Goal: Contribute content

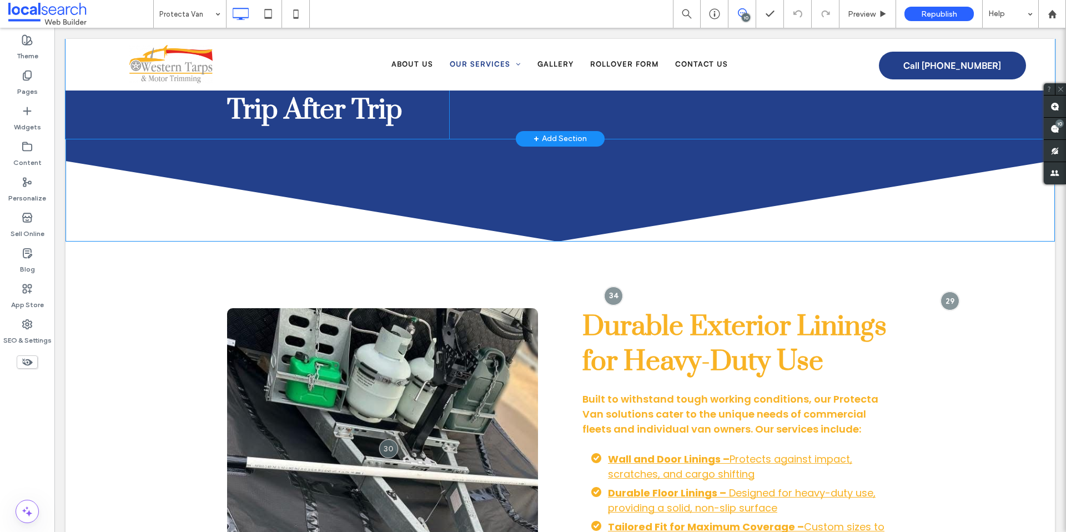
scroll to position [790, 0]
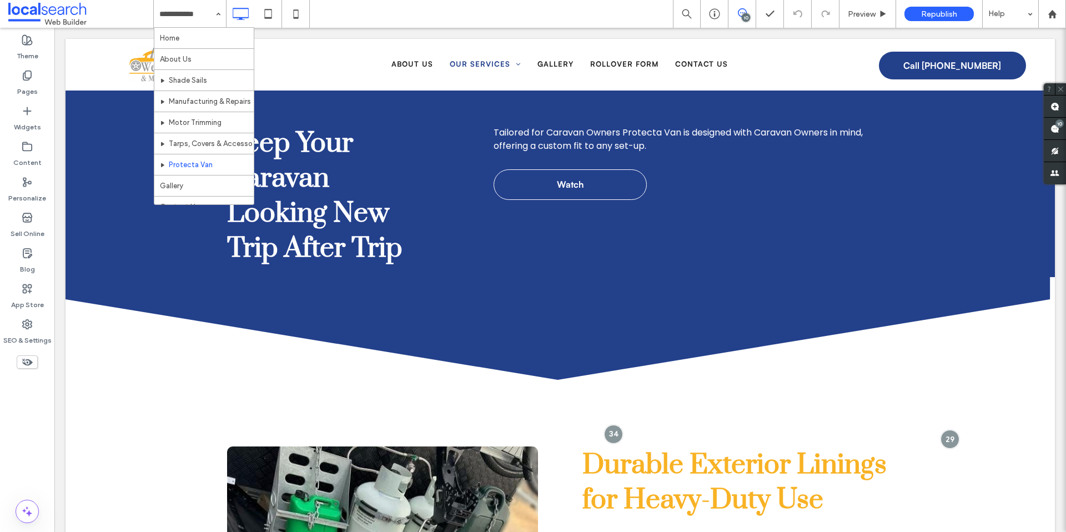
drag, startPoint x: 215, startPoint y: 162, endPoint x: 220, endPoint y: 159, distance: 6.2
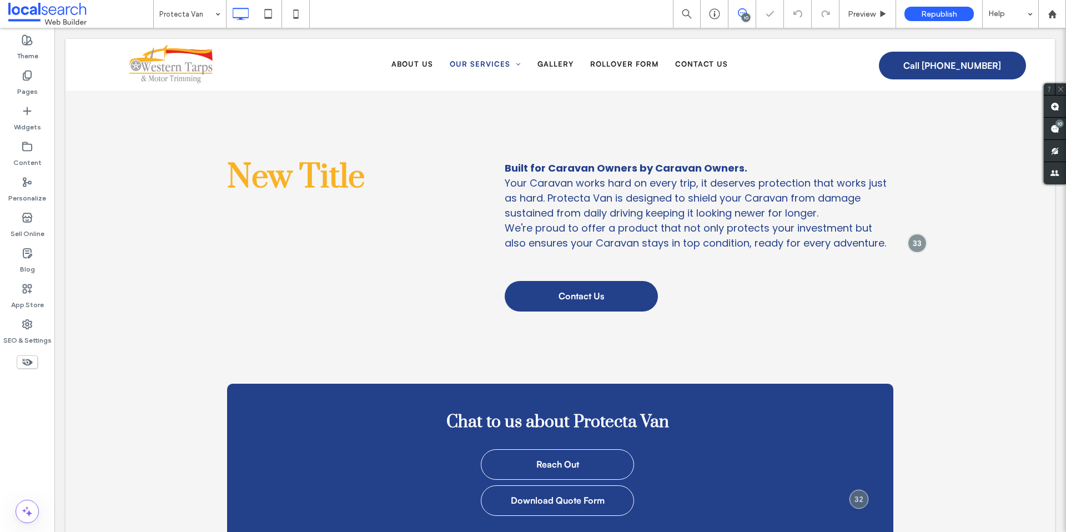
scroll to position [2, 0]
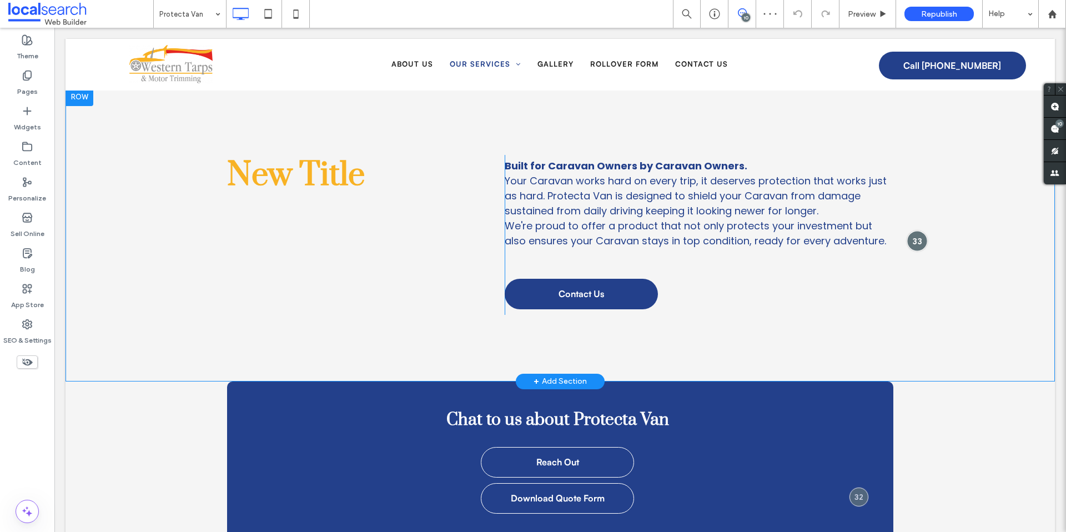
click at [907, 242] on div at bounding box center [917, 240] width 21 height 21
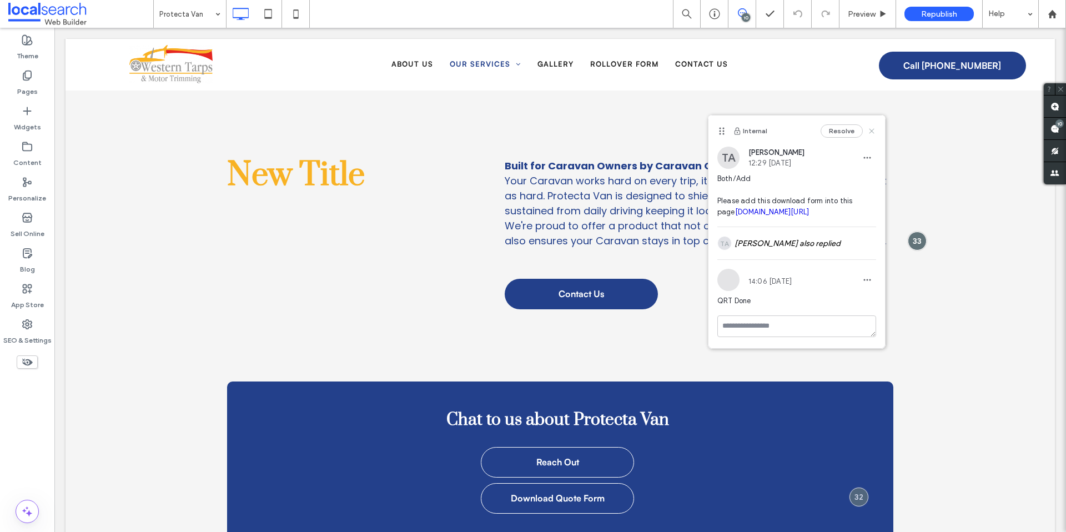
click at [867, 132] on icon at bounding box center [871, 131] width 9 height 9
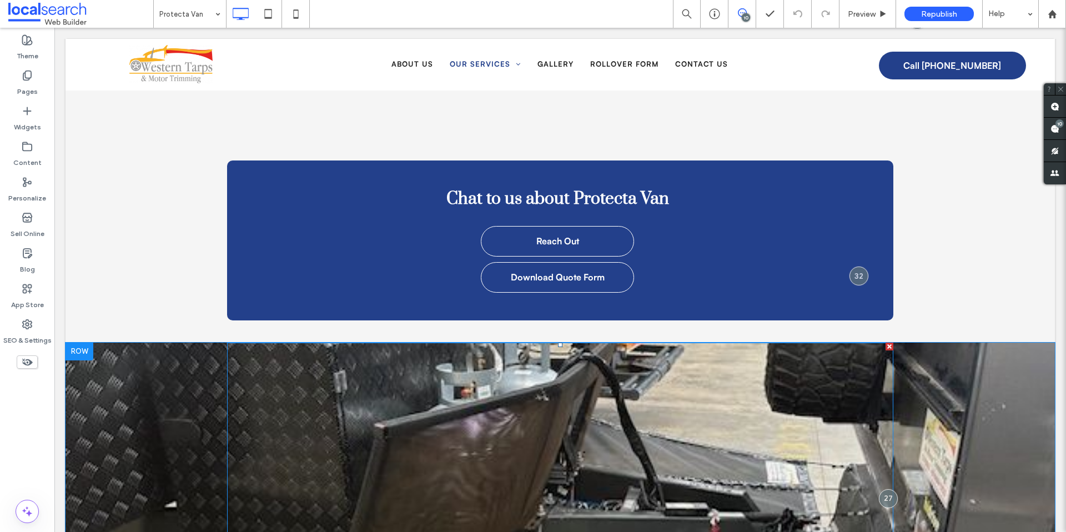
scroll to position [0, 0]
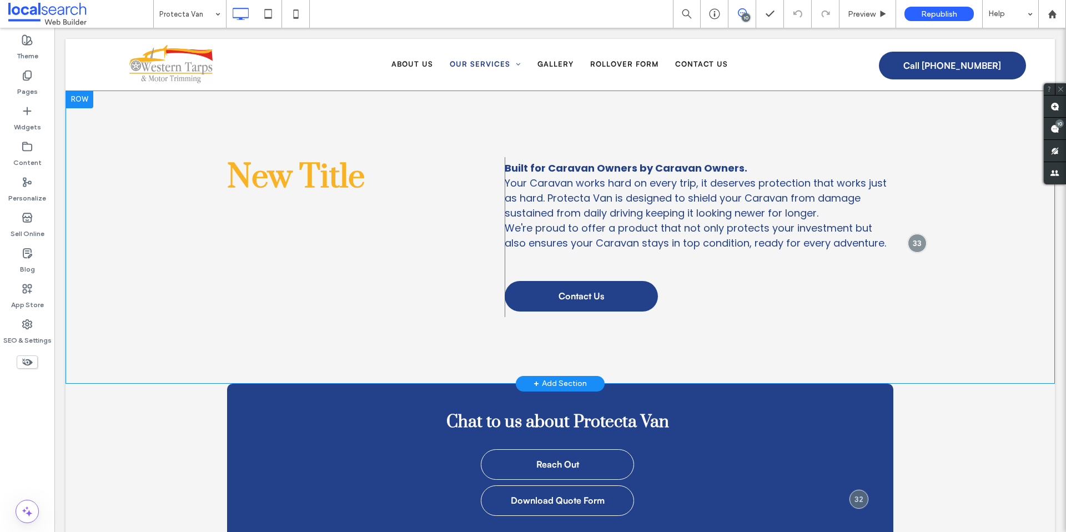
click at [581, 380] on div "+ Add Section" at bounding box center [560, 384] width 53 height 12
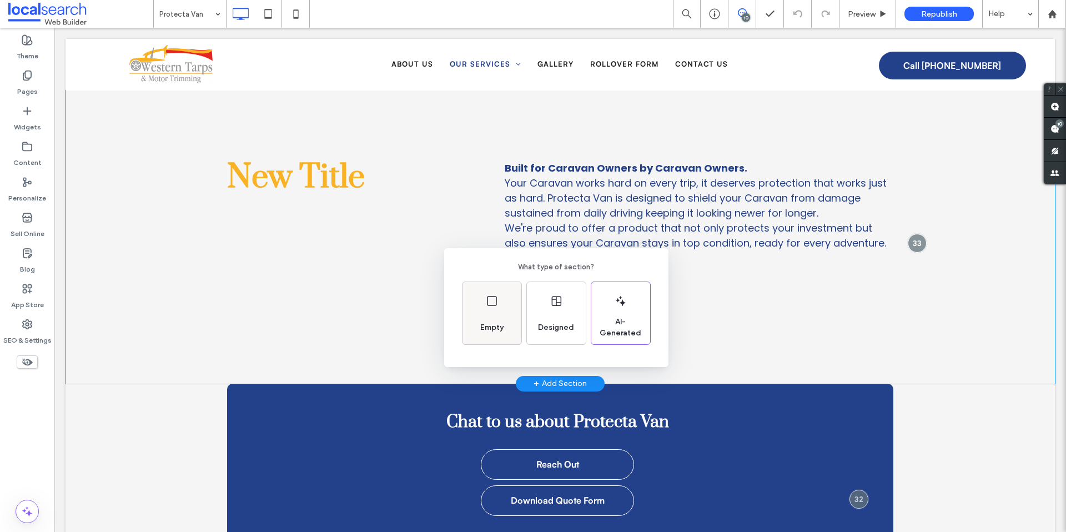
click at [507, 320] on div "Empty" at bounding box center [492, 327] width 32 height 24
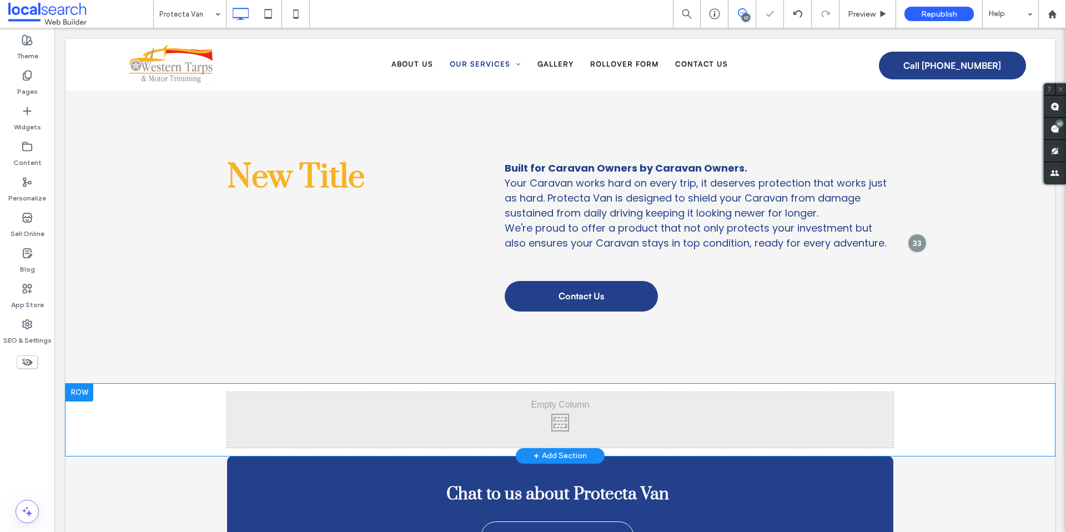
click at [545, 418] on div "Click To Paste Click To Paste" at bounding box center [560, 420] width 666 height 56
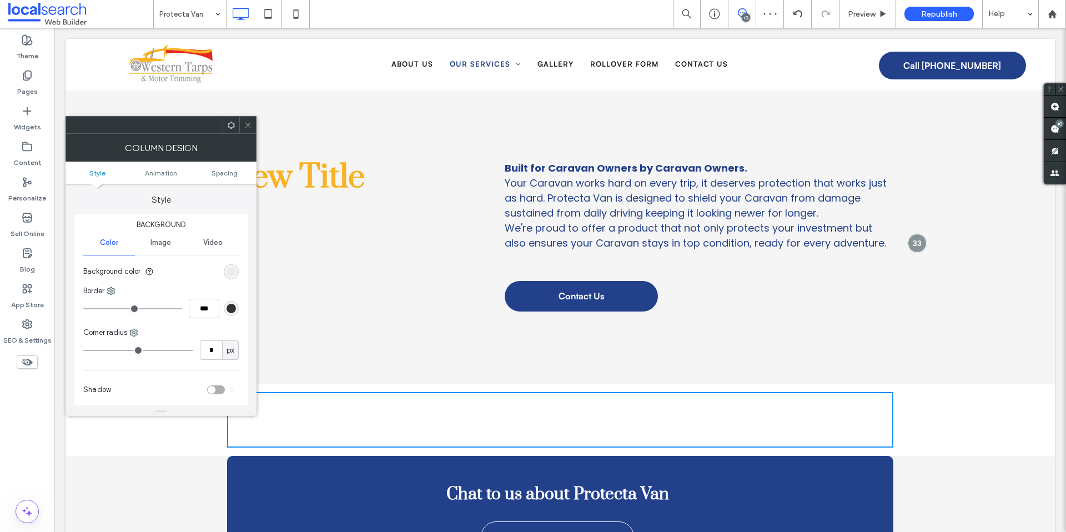
click at [214, 246] on span "Video" at bounding box center [212, 242] width 19 height 9
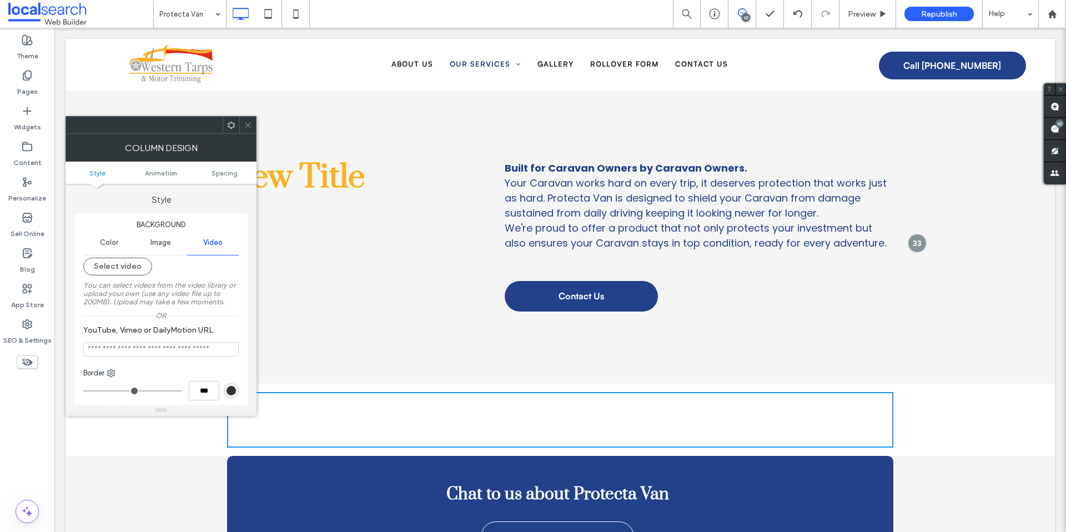
paste input "**********"
type input "**********"
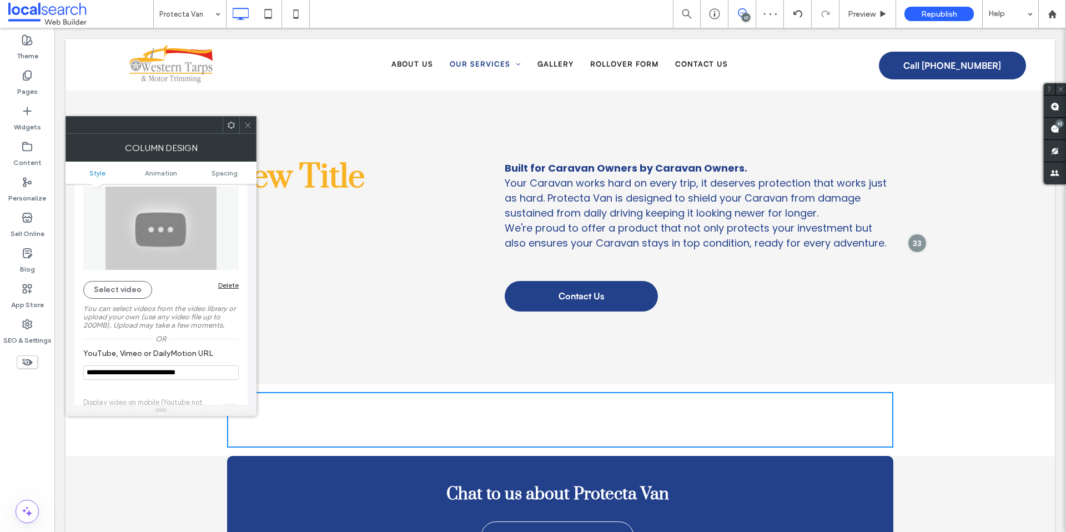
scroll to position [71, 0]
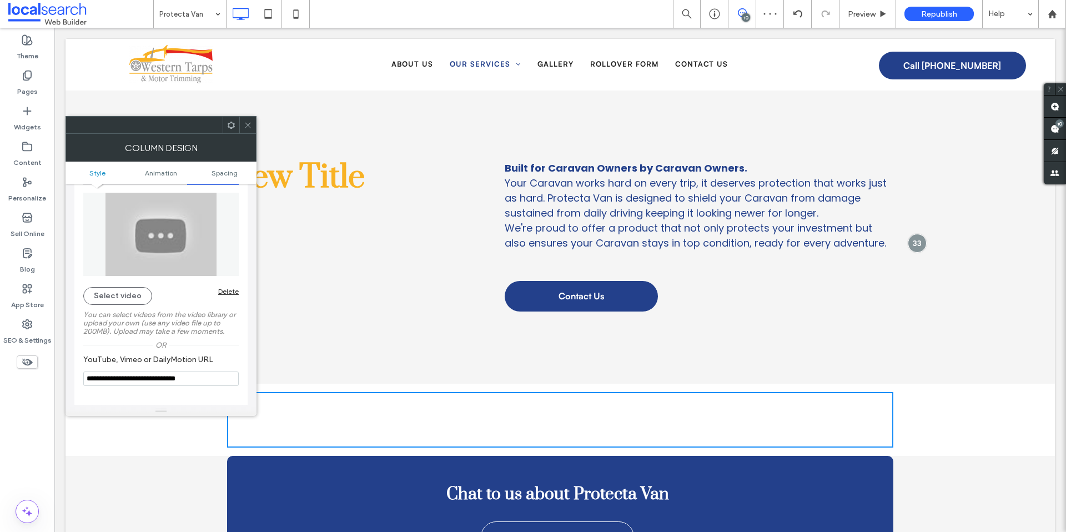
click at [160, 241] on img at bounding box center [160, 234] width 155 height 83
click at [130, 297] on button "Select video" at bounding box center [117, 296] width 69 height 18
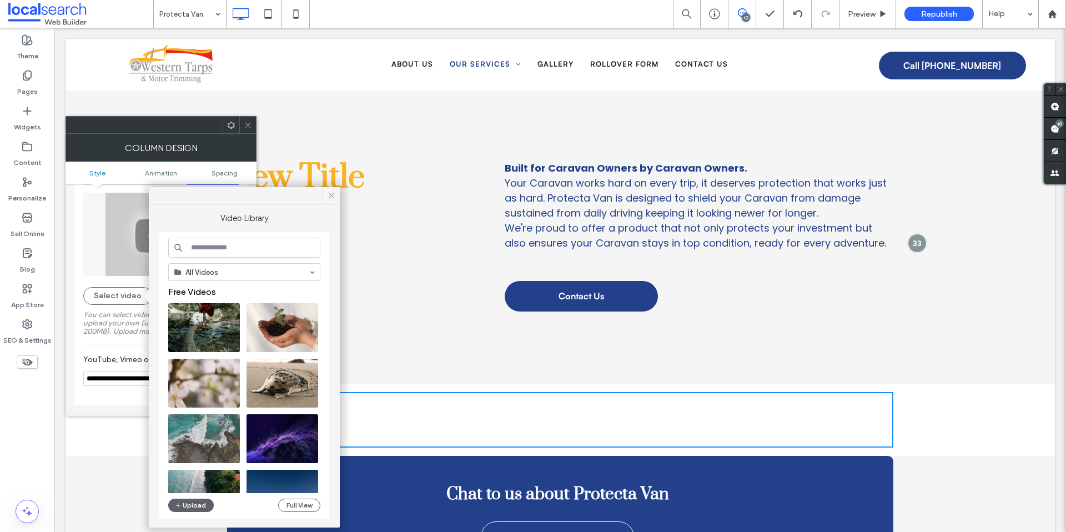
click at [330, 196] on use at bounding box center [332, 196] width 6 height 6
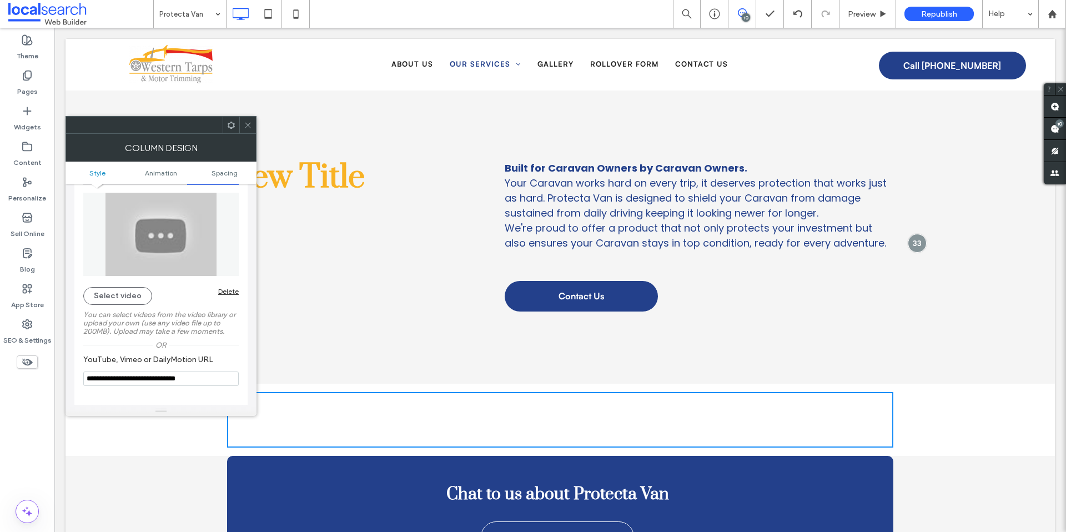
click at [207, 313] on label "You can select videos from the video library or upload your own (use any video …" at bounding box center [160, 323] width 155 height 36
click at [251, 127] on icon at bounding box center [248, 125] width 8 height 8
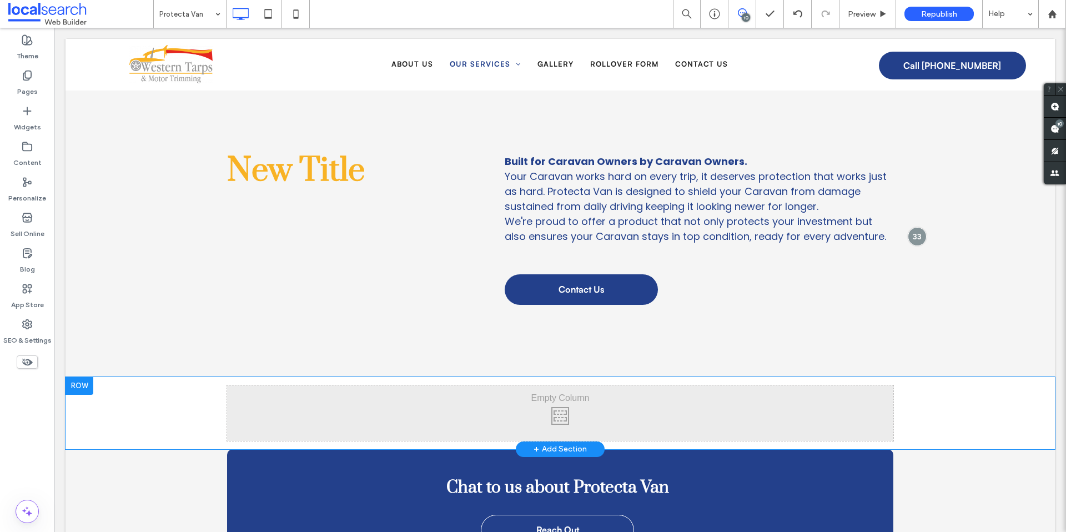
scroll to position [14, 0]
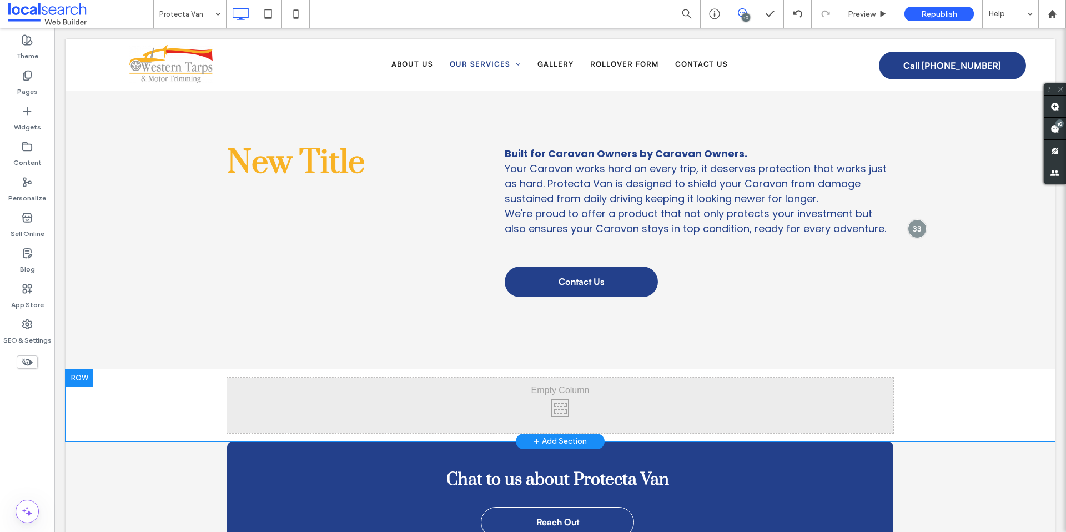
click at [509, 419] on div "Click To Paste Click To Paste" at bounding box center [560, 406] width 666 height 56
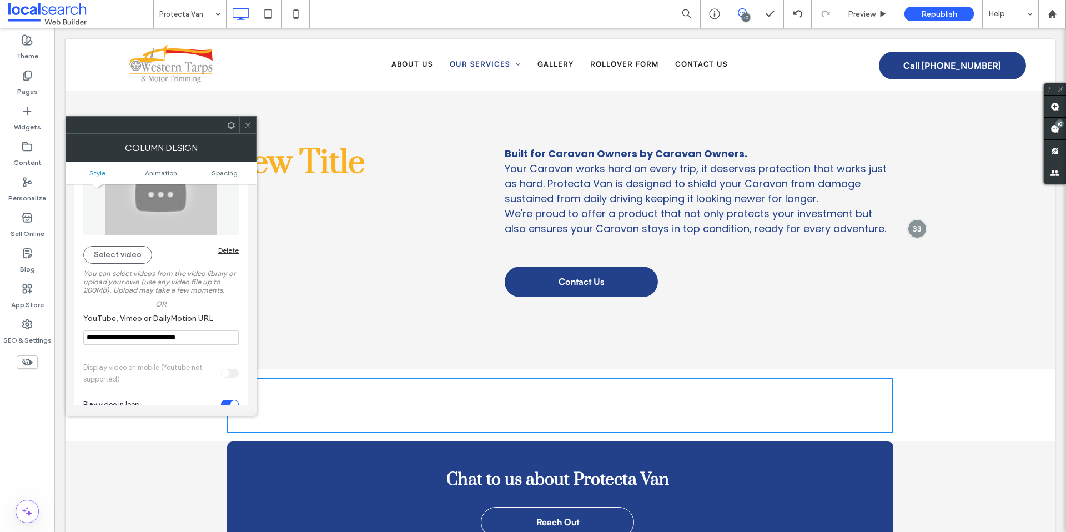
scroll to position [14, 0]
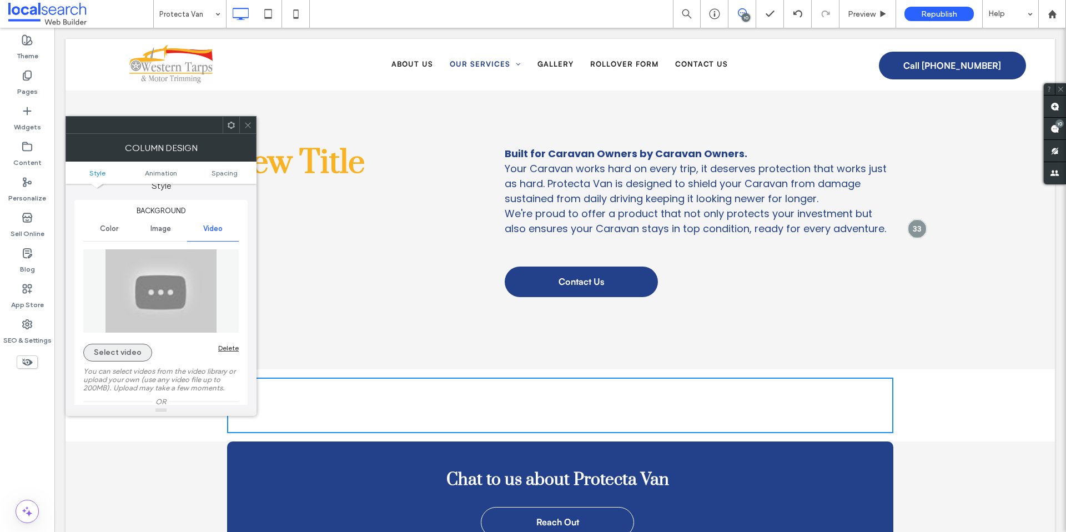
click at [124, 355] on button "Select video" at bounding box center [117, 353] width 69 height 18
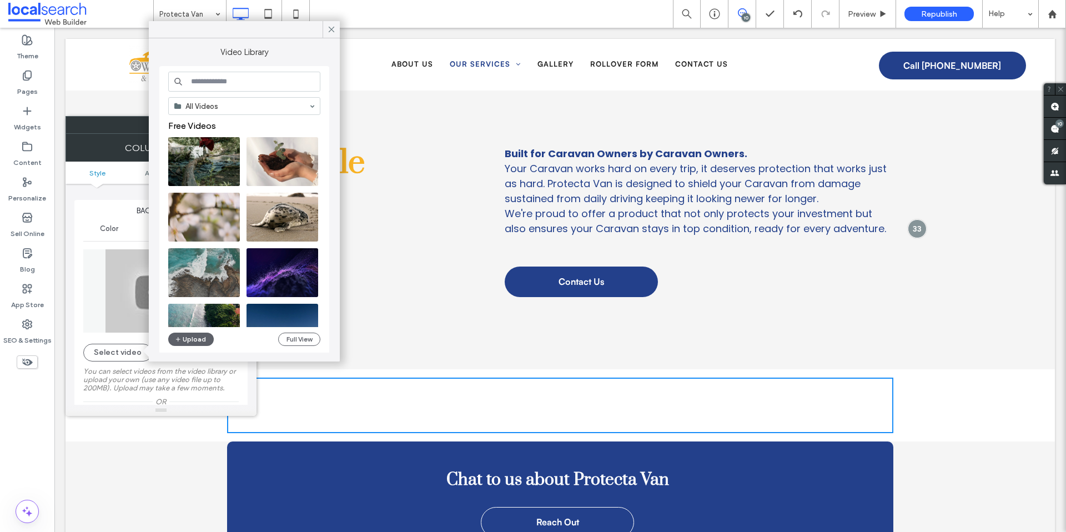
click at [106, 322] on img at bounding box center [160, 290] width 155 height 83
click at [334, 26] on icon at bounding box center [332, 29] width 10 height 10
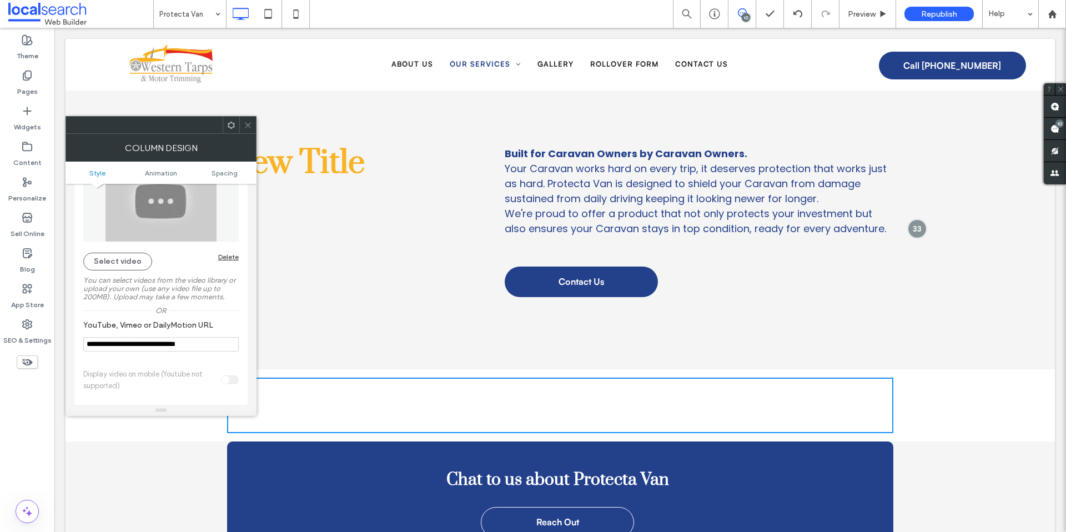
click at [164, 343] on input "**********" at bounding box center [160, 344] width 155 height 14
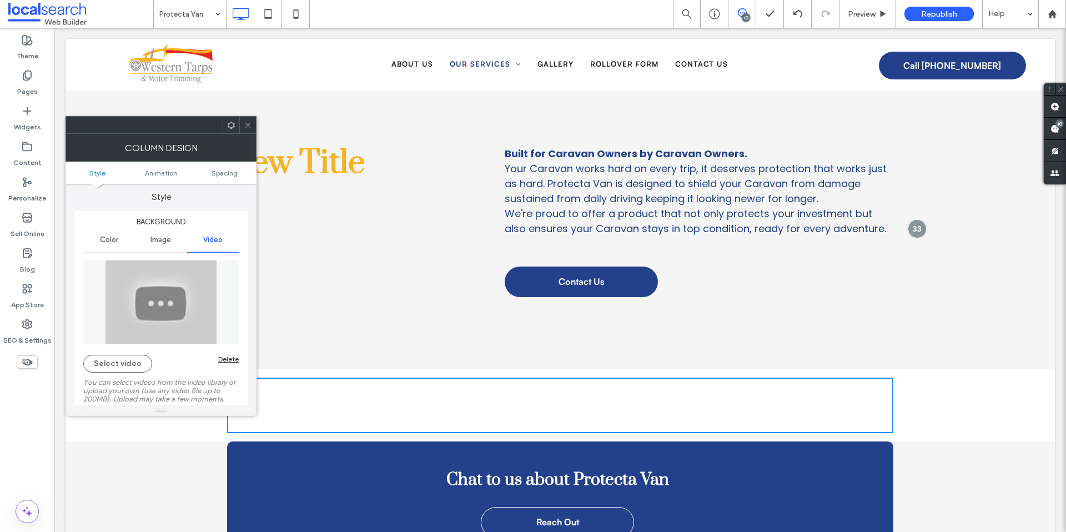
scroll to position [0, 0]
click at [111, 364] on button "Select video" at bounding box center [117, 367] width 69 height 18
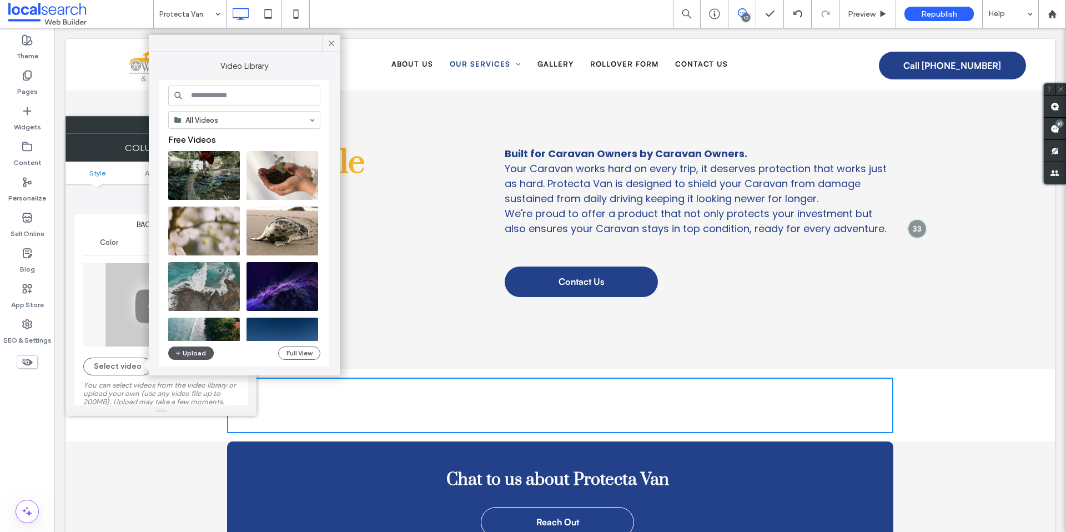
click at [199, 354] on button "Upload" at bounding box center [191, 353] width 46 height 13
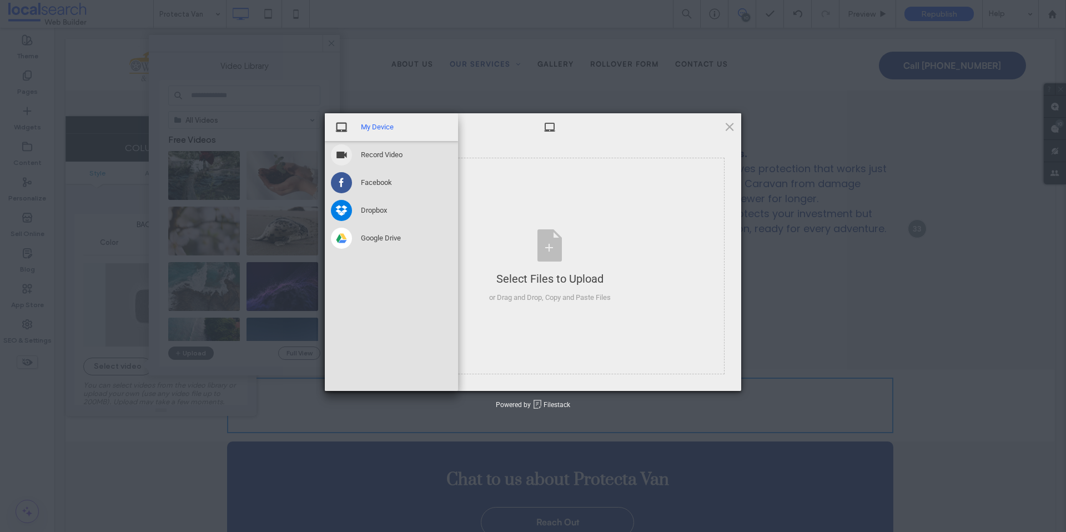
click at [392, 132] on div "My Device" at bounding box center [391, 127] width 133 height 28
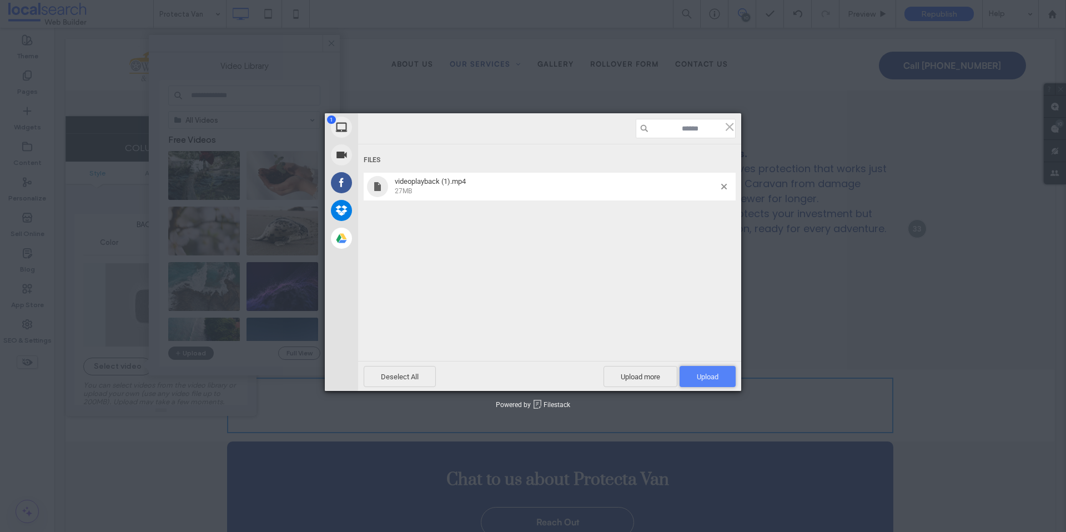
click at [715, 377] on span "Upload 1" at bounding box center [708, 377] width 22 height 8
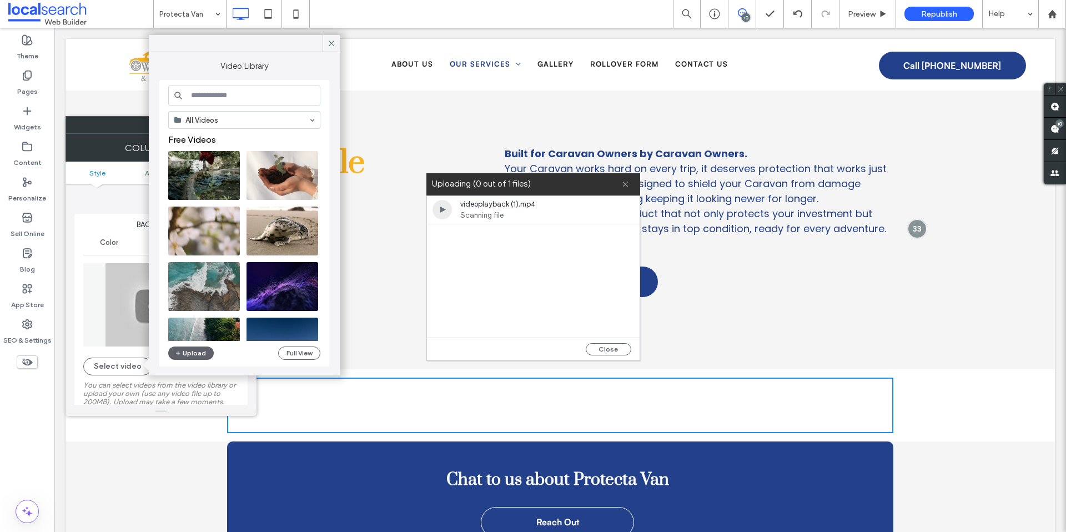
click at [529, 239] on div "videoplayback (1).mp4 Scanning file" at bounding box center [533, 267] width 213 height 142
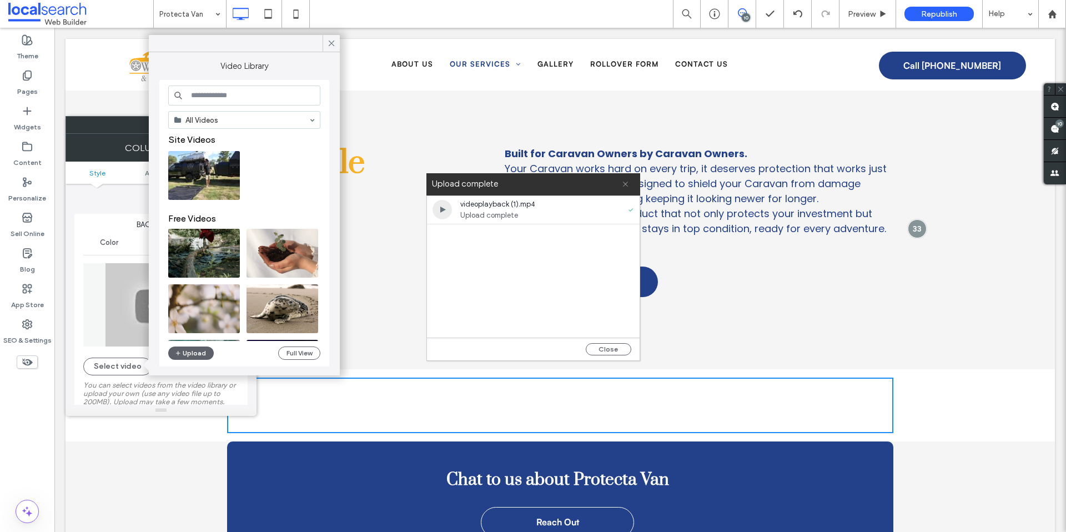
click at [628, 183] on icon at bounding box center [625, 183] width 7 height 7
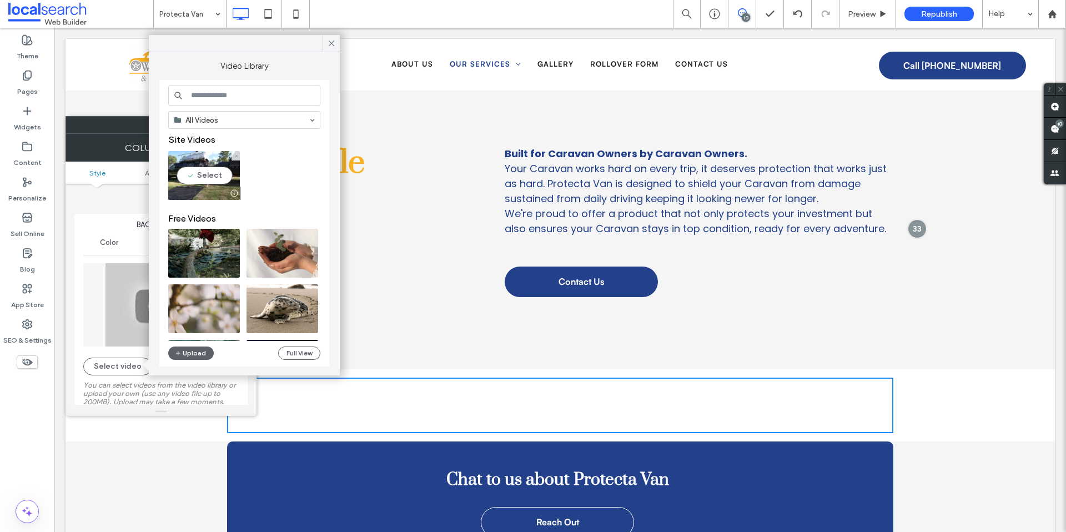
click at [204, 172] on video at bounding box center [204, 175] width 72 height 49
type input "**********"
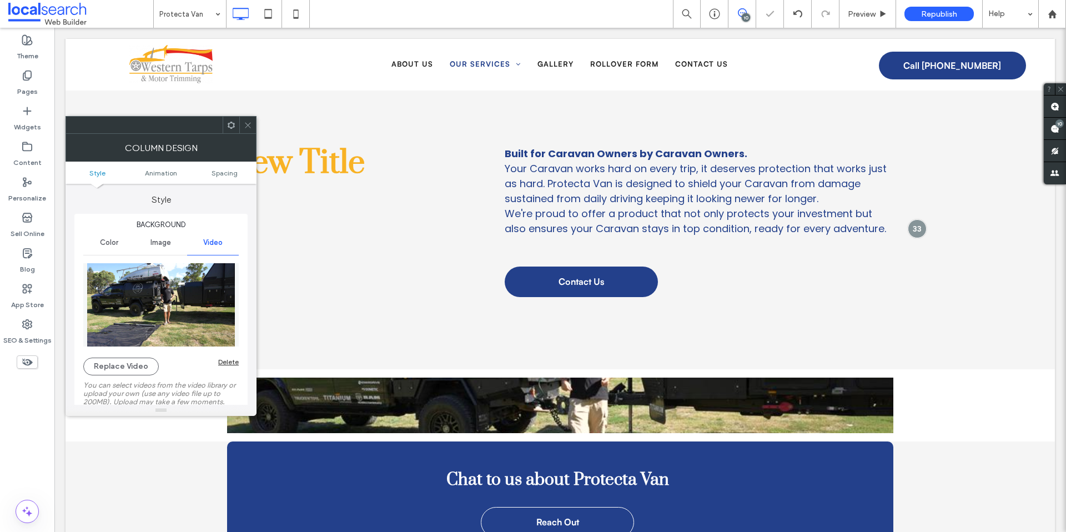
click at [245, 123] on icon at bounding box center [248, 125] width 8 height 8
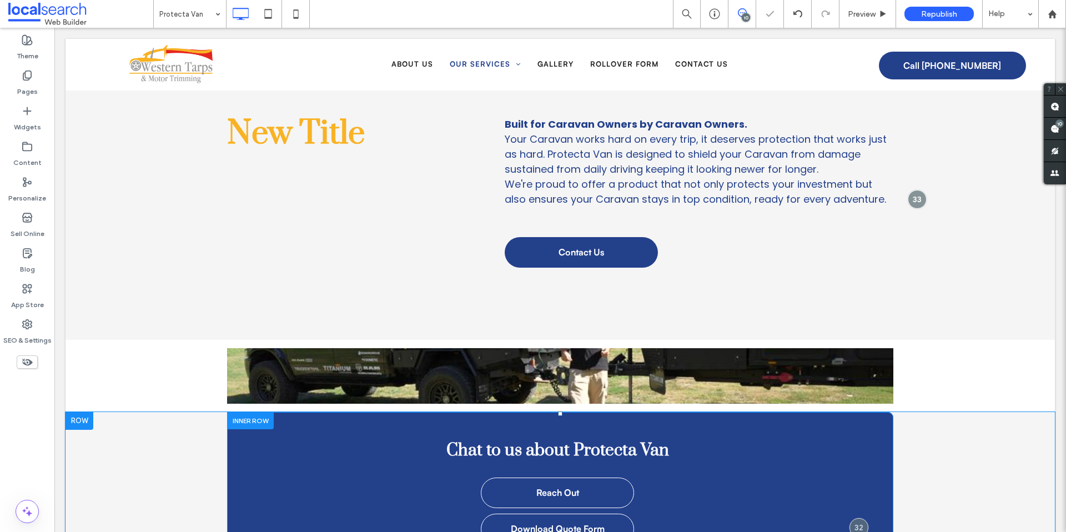
scroll to position [96, 0]
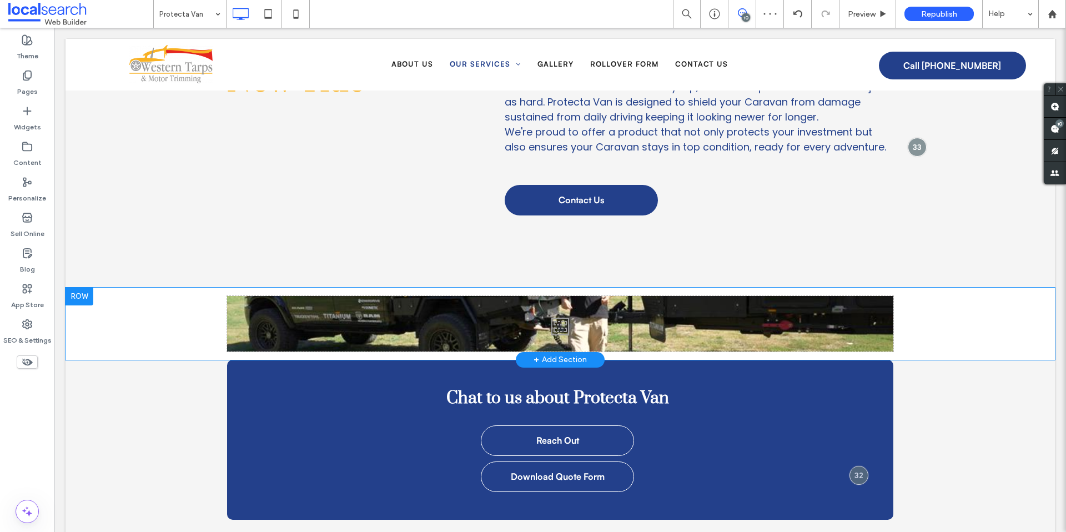
click at [314, 317] on div "Click To Paste Click To Paste" at bounding box center [560, 324] width 666 height 56
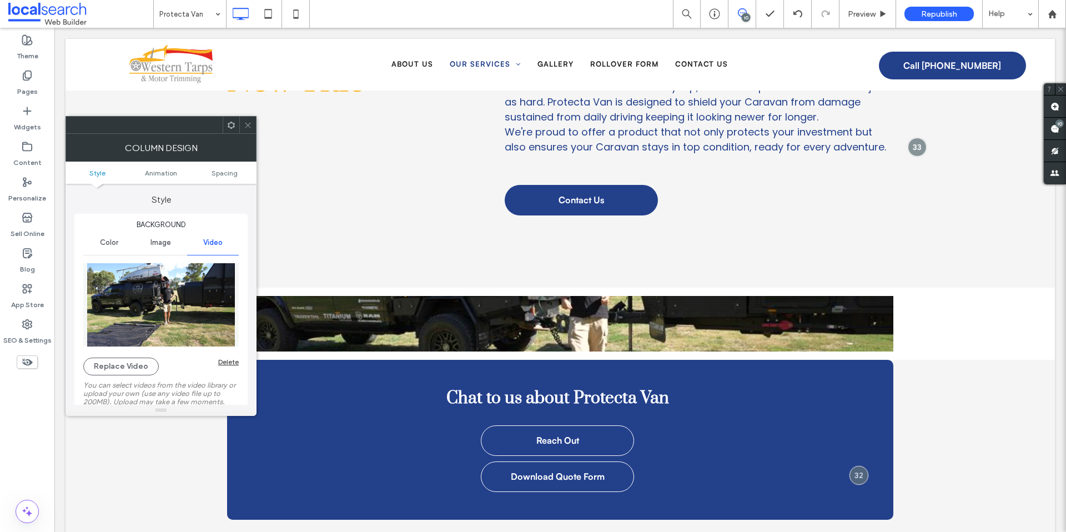
click at [228, 360] on div "Delete" at bounding box center [228, 362] width 21 height 8
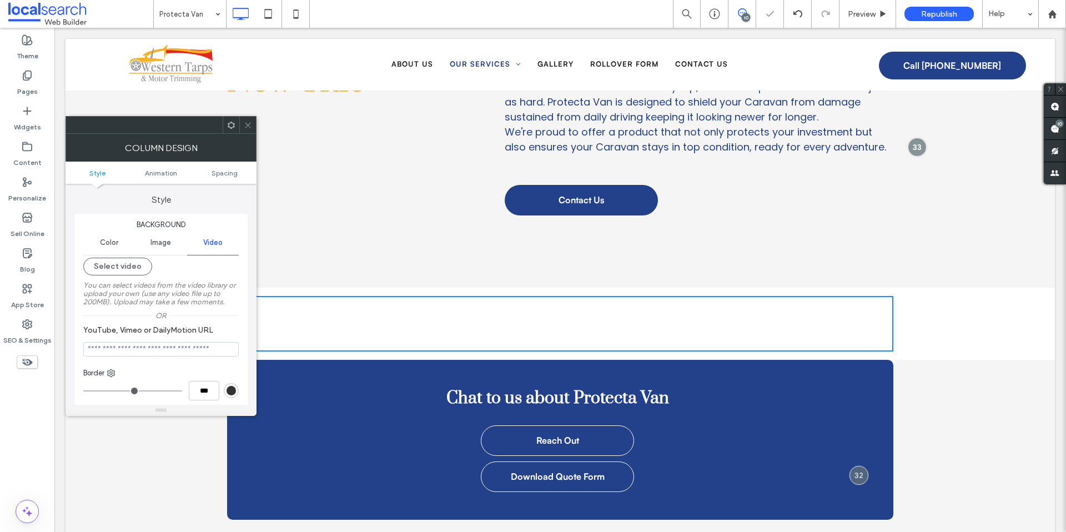
click at [248, 125] on icon at bounding box center [248, 125] width 8 height 8
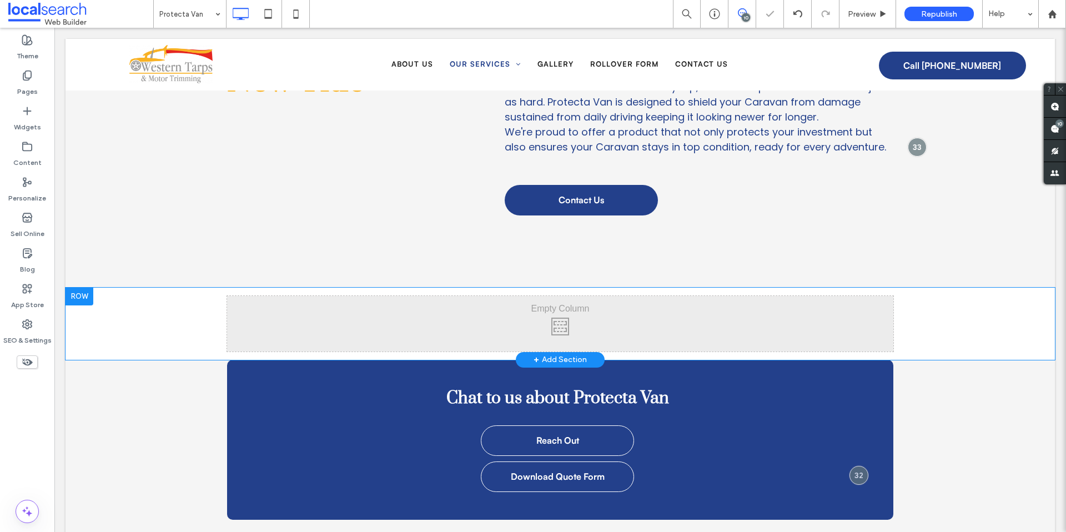
click at [152, 328] on div "Click To Paste Click To Paste Row + Add Section" at bounding box center [561, 324] width 990 height 72
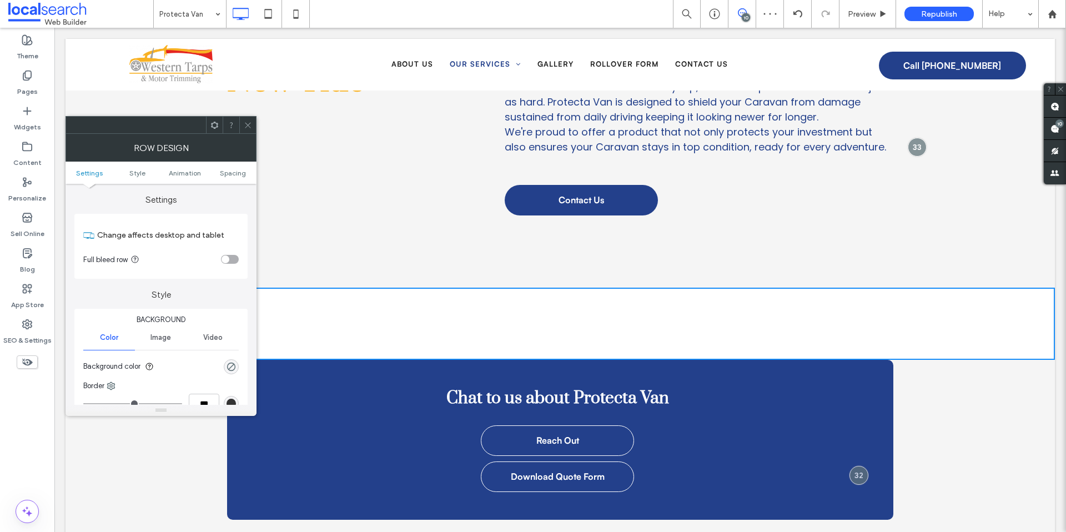
click at [215, 340] on span "Video" at bounding box center [212, 337] width 19 height 9
click at [113, 361] on button "Select video" at bounding box center [117, 362] width 69 height 18
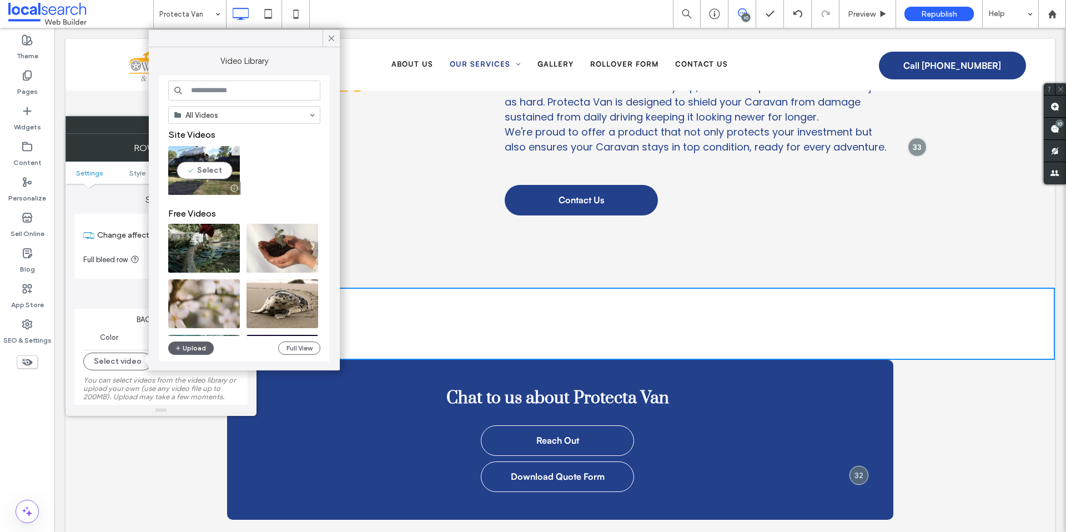
click at [210, 169] on video at bounding box center [204, 170] width 72 height 49
type input "**********"
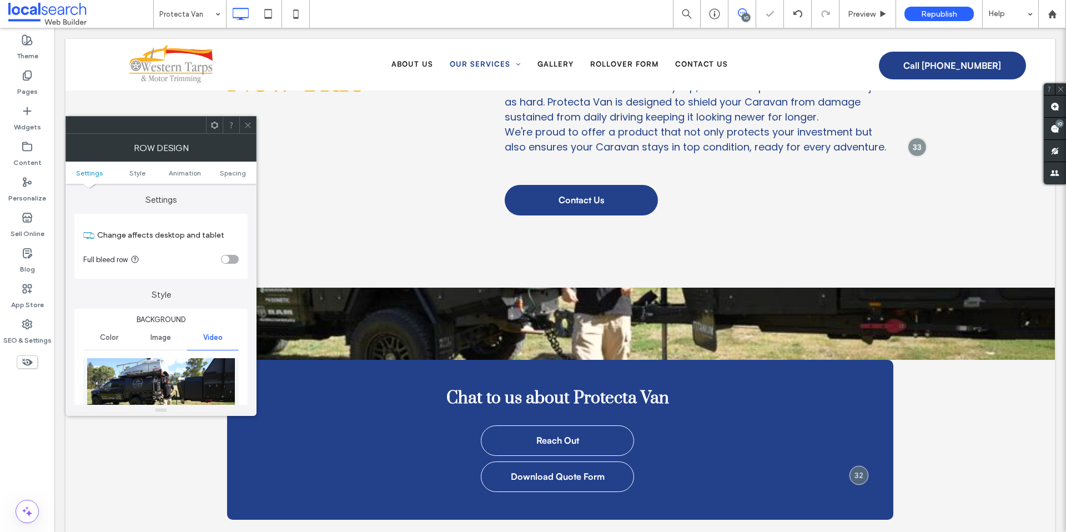
click at [254, 124] on div at bounding box center [247, 125] width 17 height 17
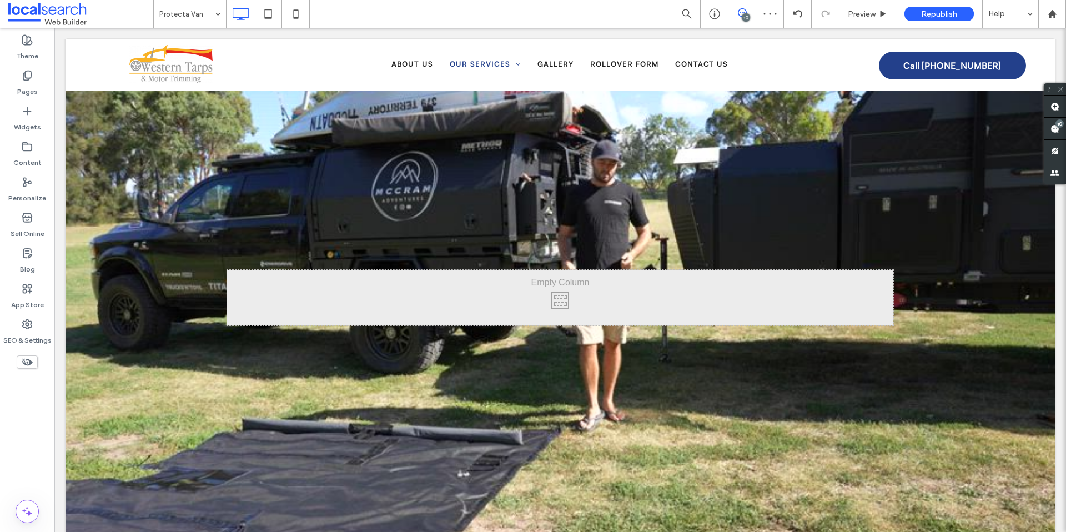
scroll to position [352, 0]
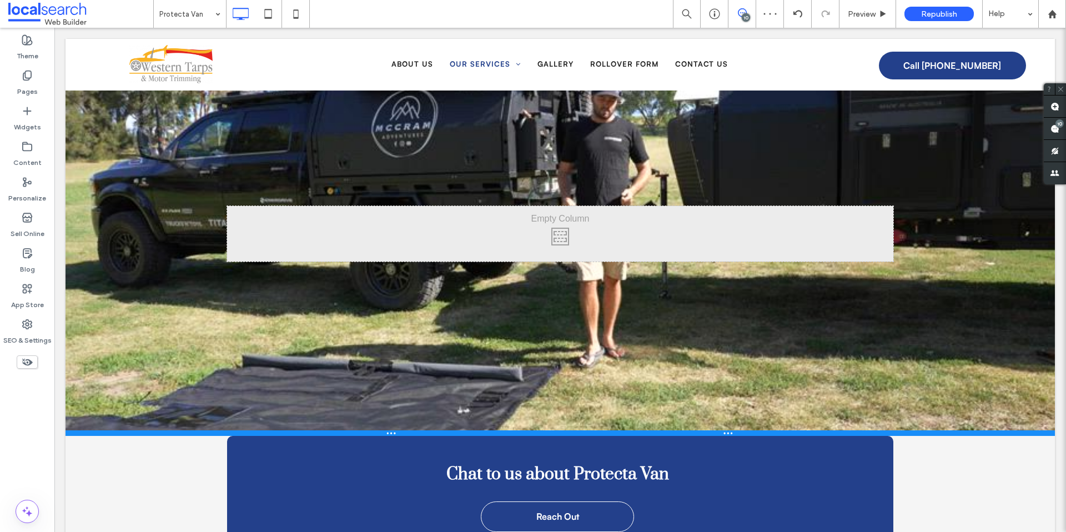
drag, startPoint x: 198, startPoint y: 357, endPoint x: 193, endPoint y: 451, distance: 93.9
click at [193, 436] on div at bounding box center [561, 433] width 990 height 6
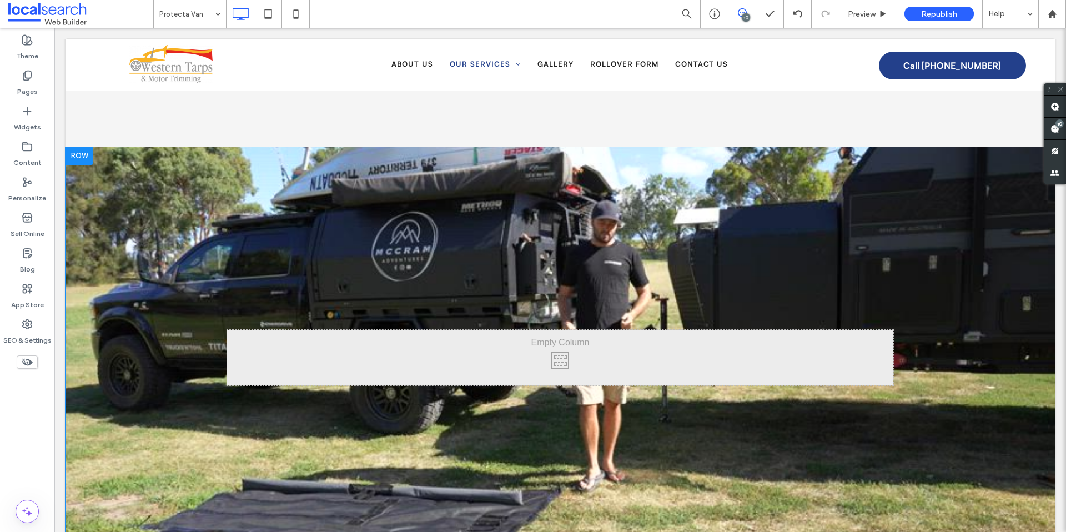
scroll to position [366, 0]
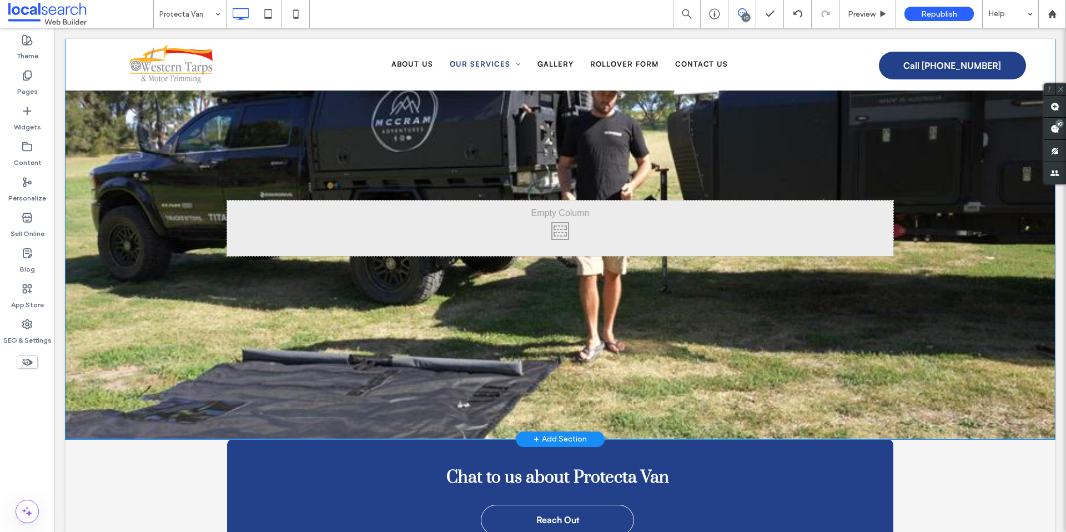
click at [185, 236] on div "Click To Paste Click To Paste Row + Add Section" at bounding box center [561, 228] width 990 height 421
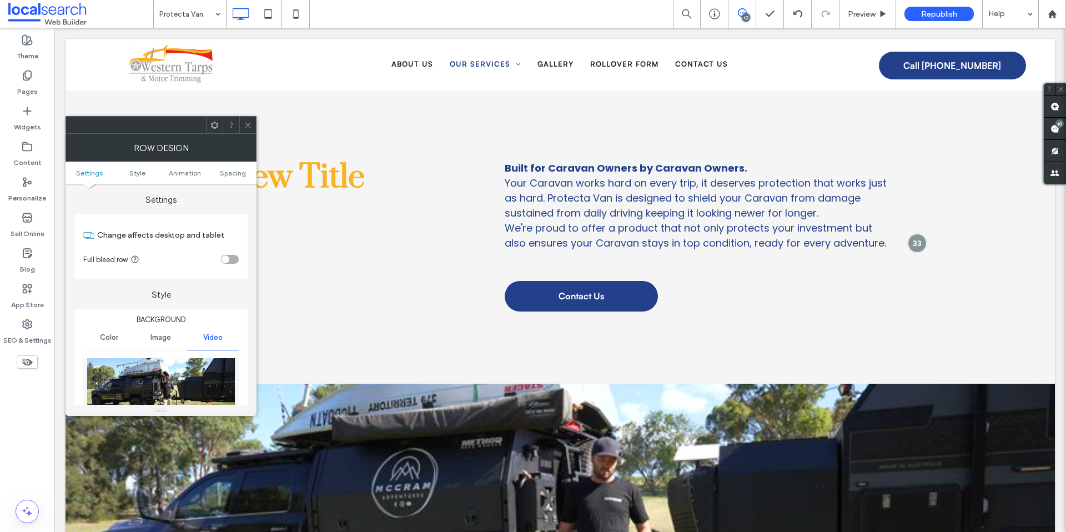
click at [246, 121] on icon at bounding box center [248, 125] width 8 height 8
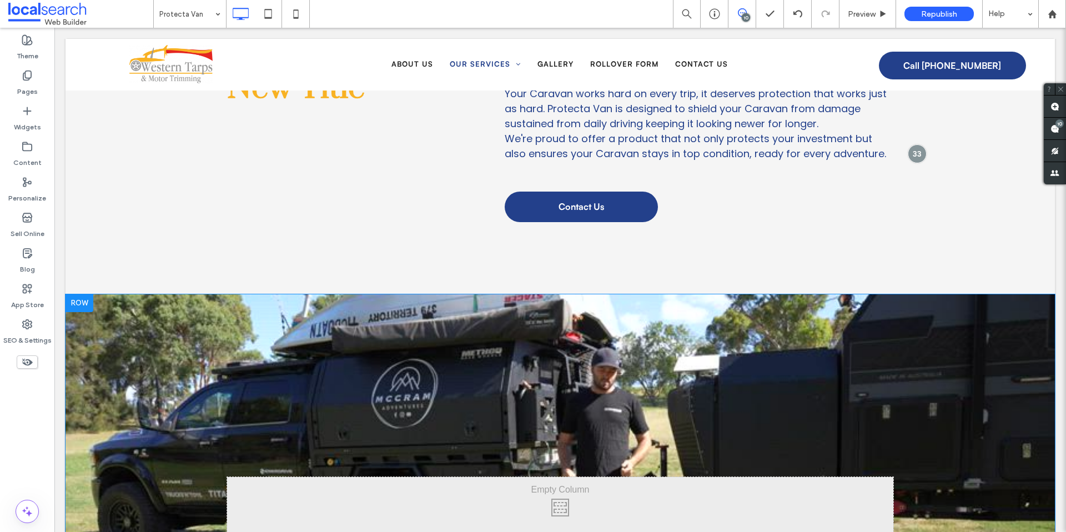
scroll to position [92, 0]
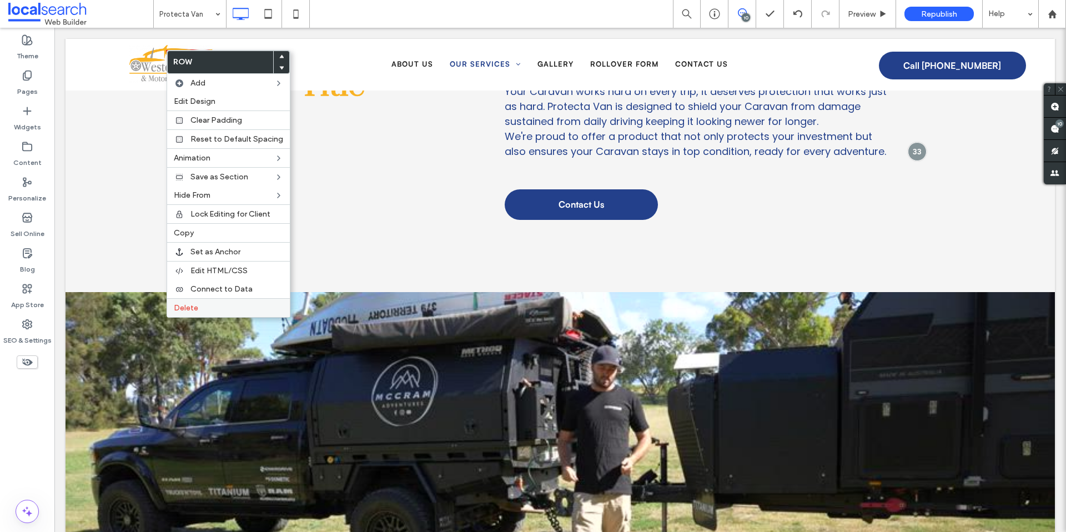
click at [180, 307] on span "Delete" at bounding box center [186, 307] width 24 height 9
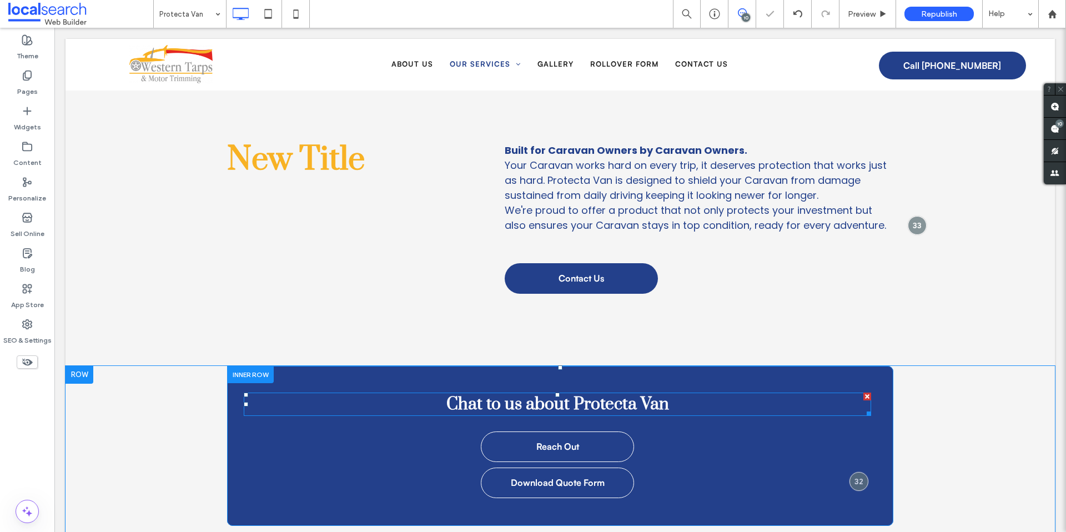
scroll to position [0, 0]
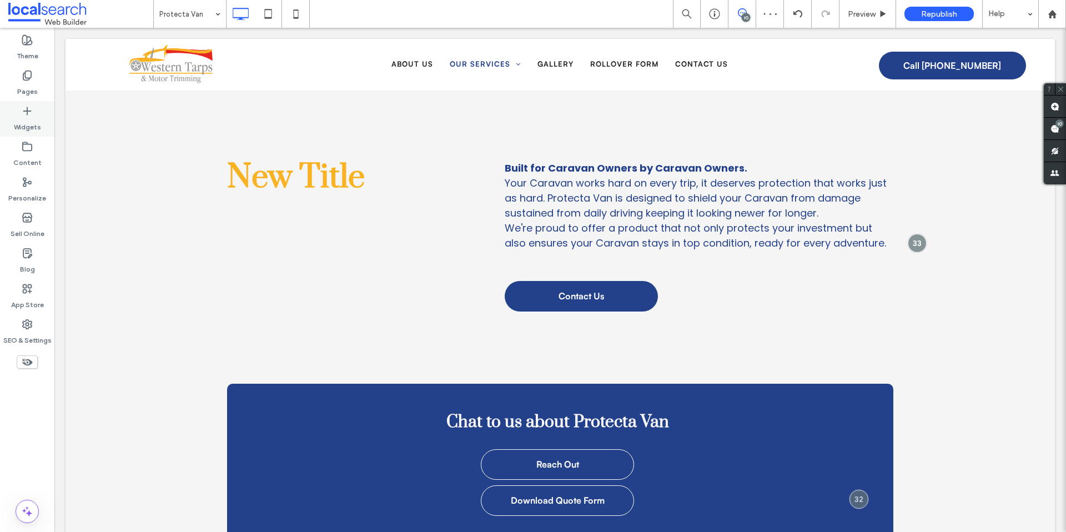
click at [32, 110] on icon at bounding box center [27, 111] width 11 height 11
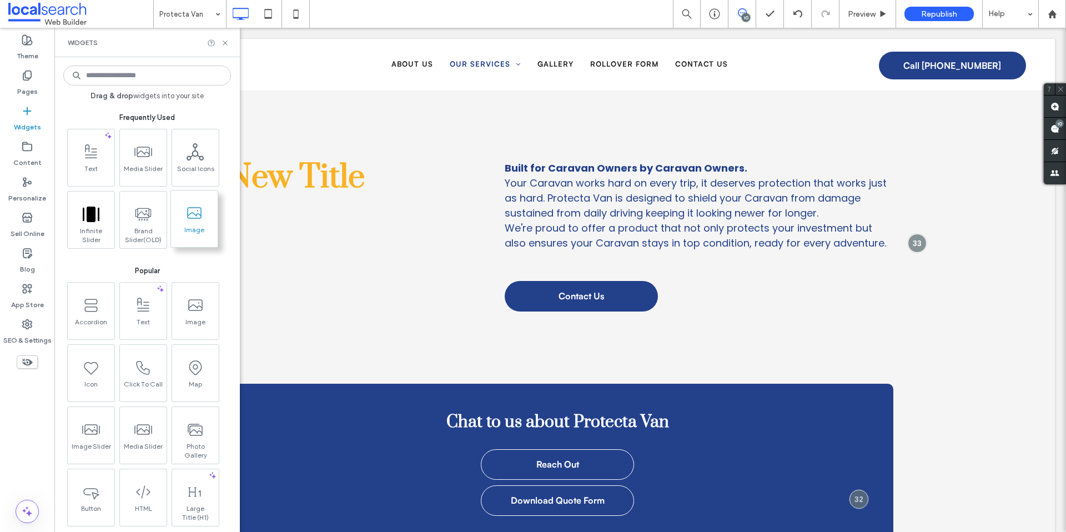
click at [196, 222] on span at bounding box center [194, 212] width 47 height 25
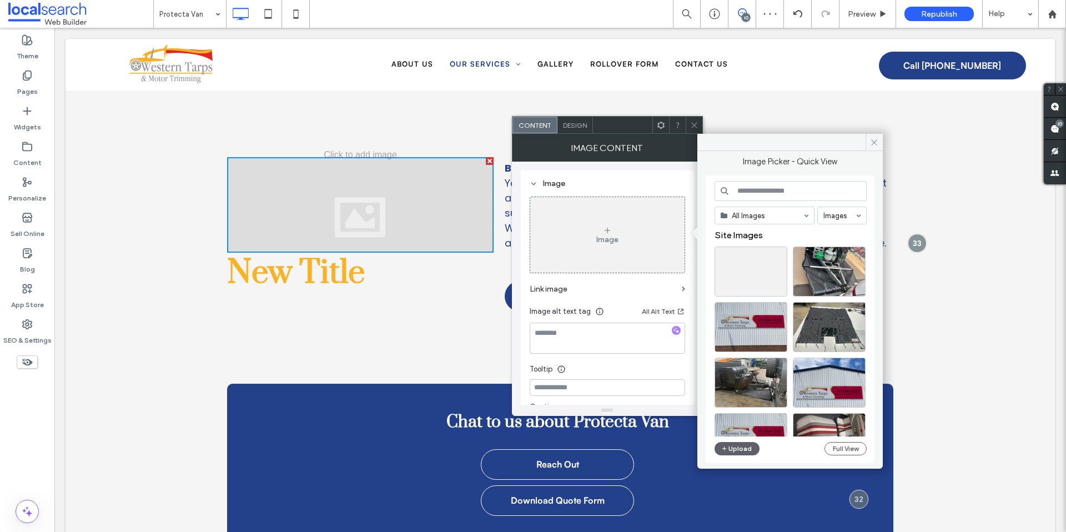
click at [545, 184] on div "Image" at bounding box center [607, 183] width 155 height 9
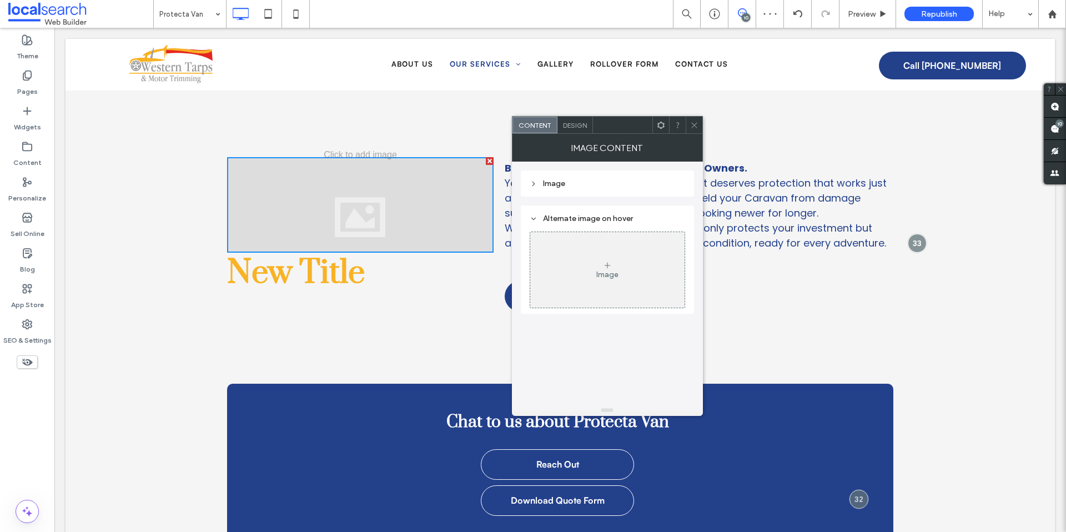
click at [539, 183] on div "Image" at bounding box center [607, 183] width 155 height 9
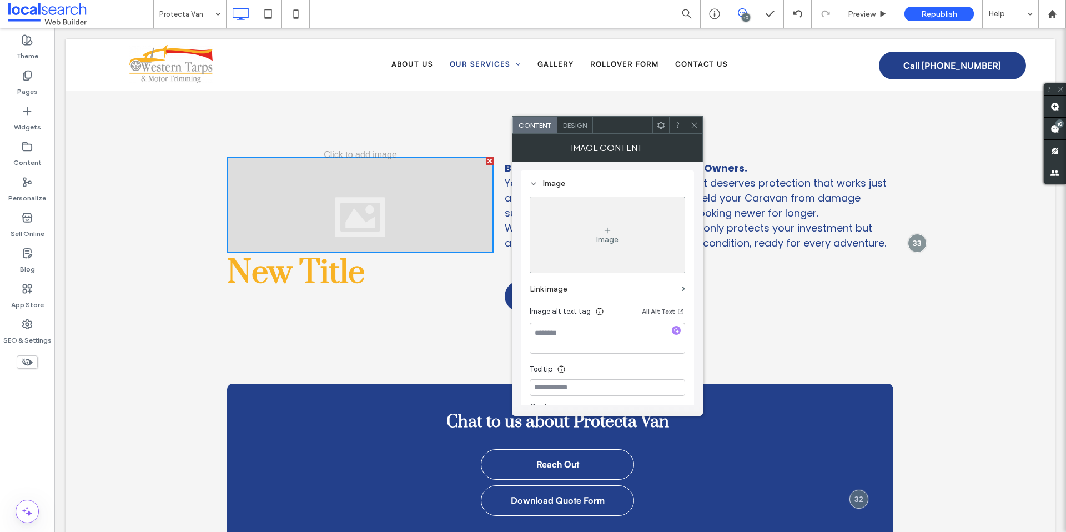
click at [625, 234] on div "Image" at bounding box center [607, 234] width 154 height 73
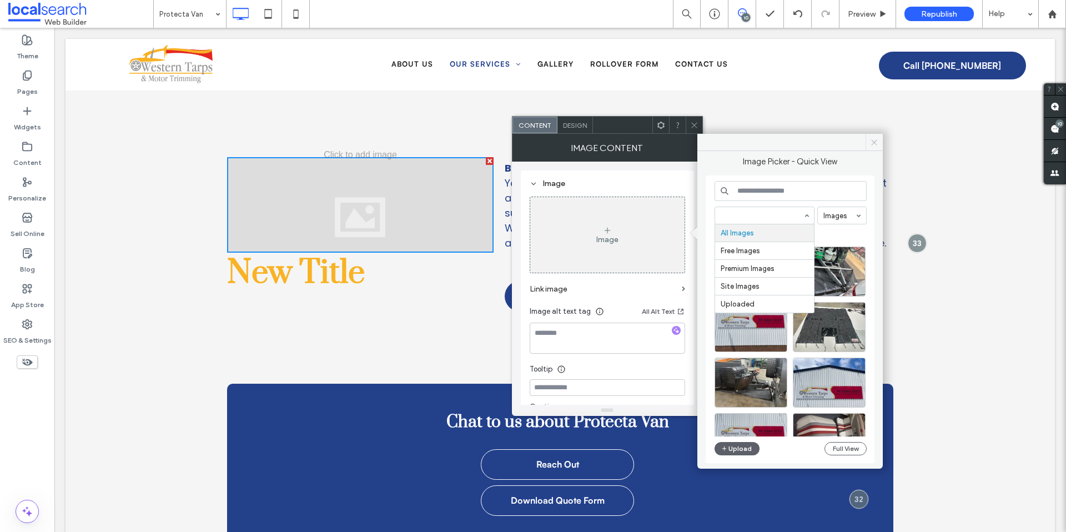
click at [878, 140] on icon at bounding box center [874, 142] width 8 height 8
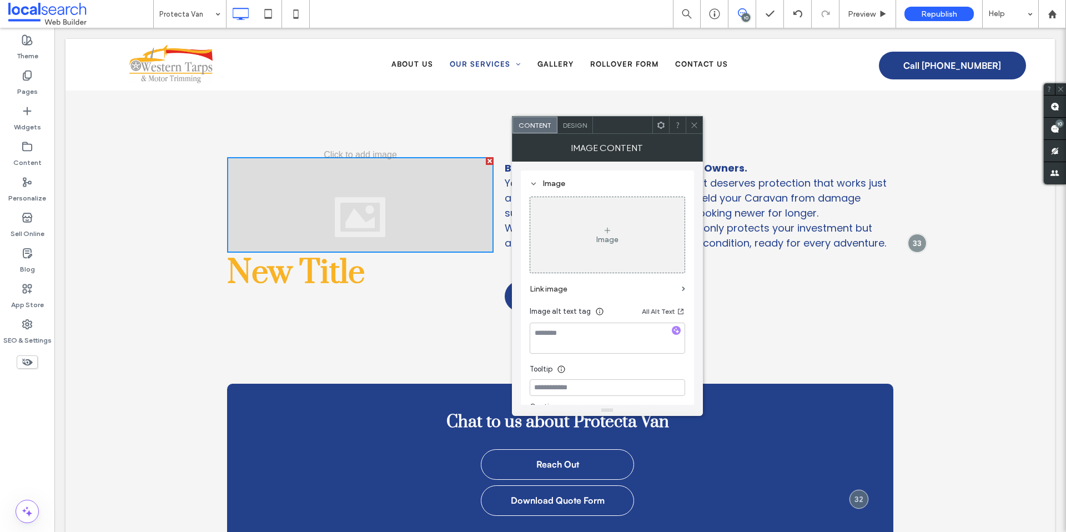
click at [697, 127] on icon at bounding box center [694, 125] width 8 height 8
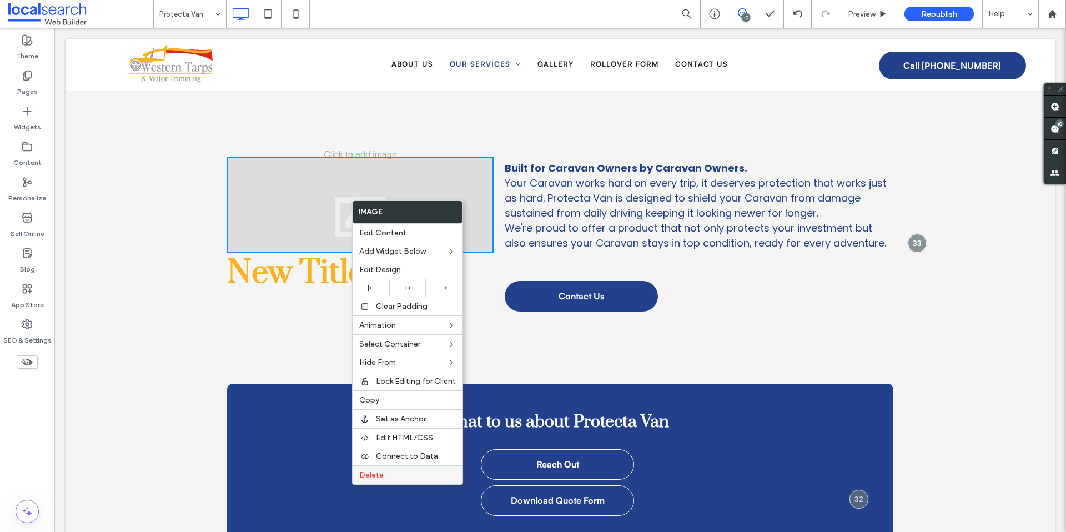
click at [386, 476] on label "Delete" at bounding box center [407, 474] width 97 height 9
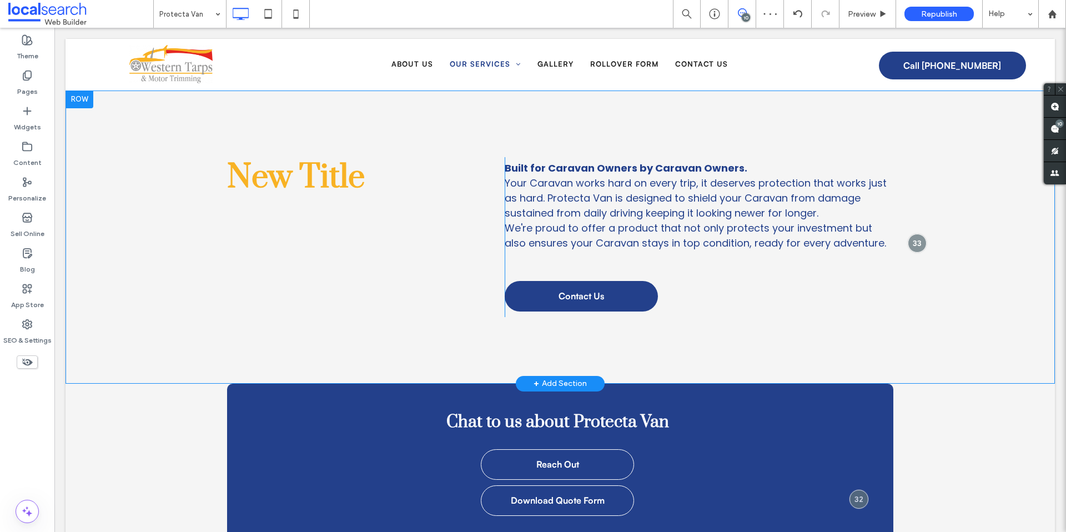
click at [136, 365] on div "New Title Click To Paste Built for Caravan Owners by Caravan Owners. Your Carav…" at bounding box center [561, 237] width 990 height 293
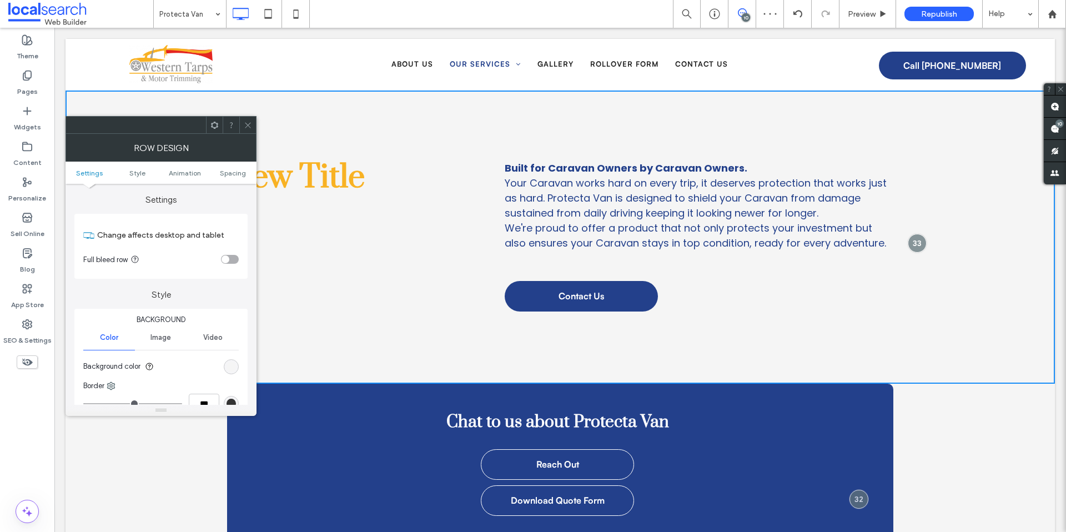
click at [252, 120] on div at bounding box center [247, 125] width 17 height 17
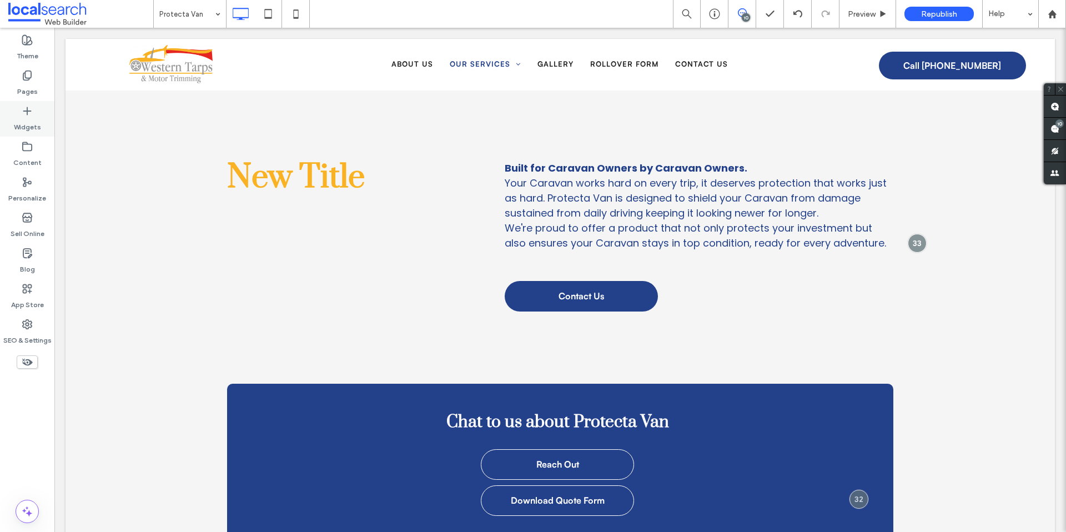
click at [20, 128] on label "Widgets" at bounding box center [27, 125] width 27 height 16
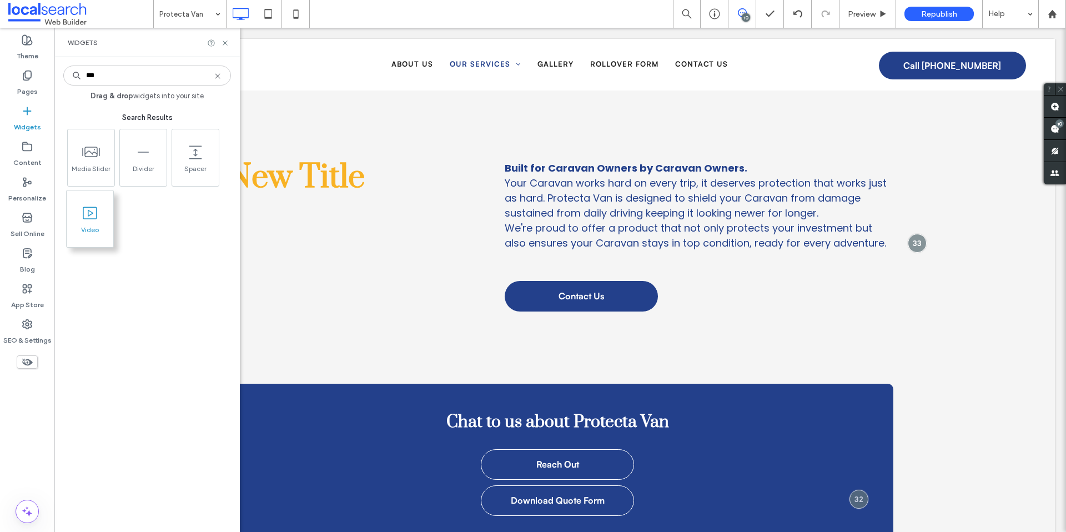
type input "***"
click at [83, 233] on span "Video" at bounding box center [90, 233] width 47 height 16
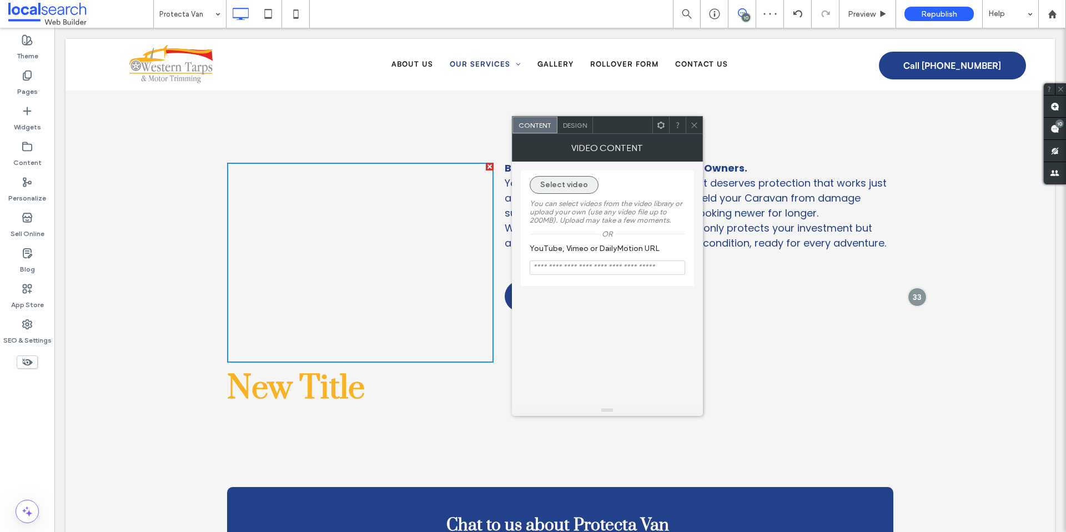
click at [564, 184] on button "Select video" at bounding box center [564, 185] width 69 height 18
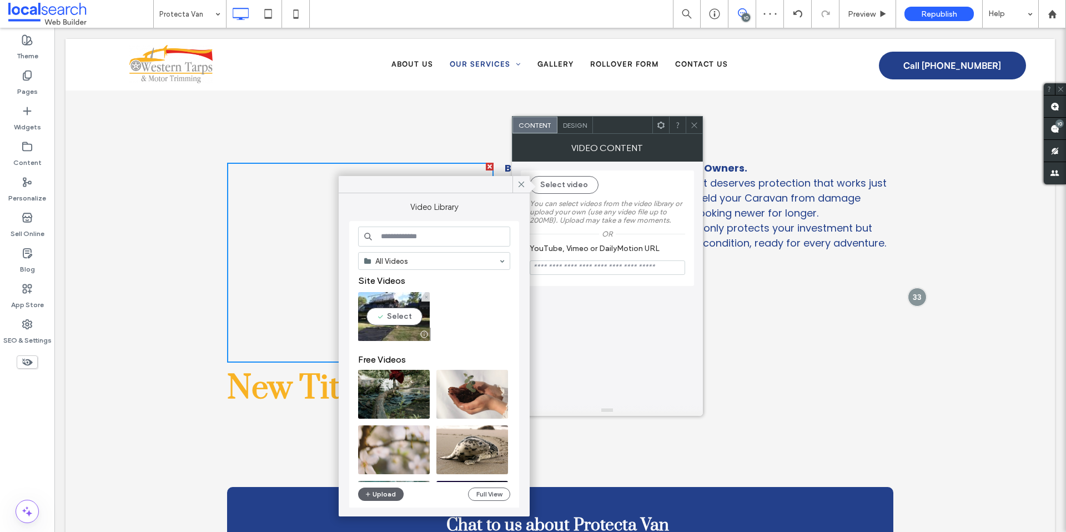
click at [396, 312] on video at bounding box center [394, 316] width 72 height 49
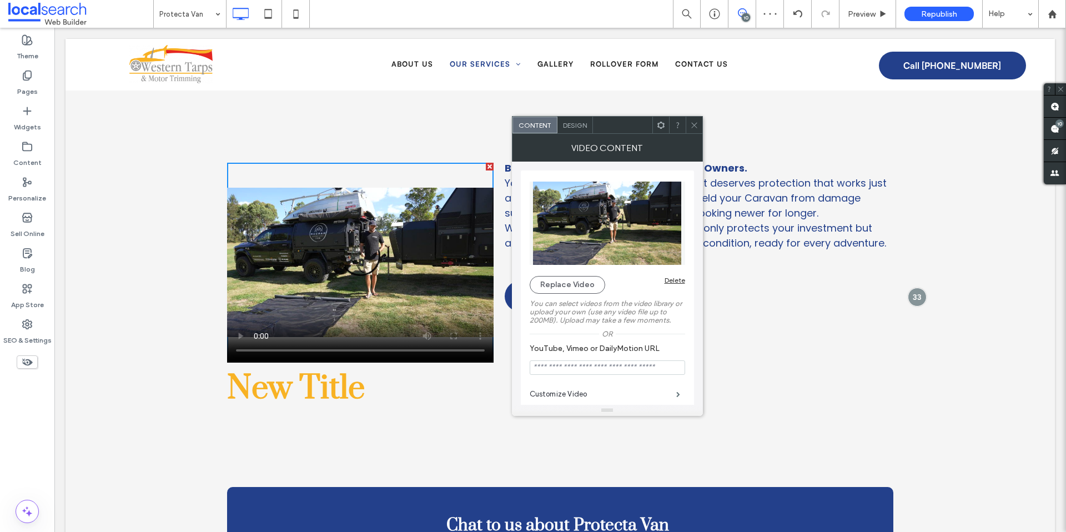
click at [696, 130] on span at bounding box center [694, 125] width 8 height 17
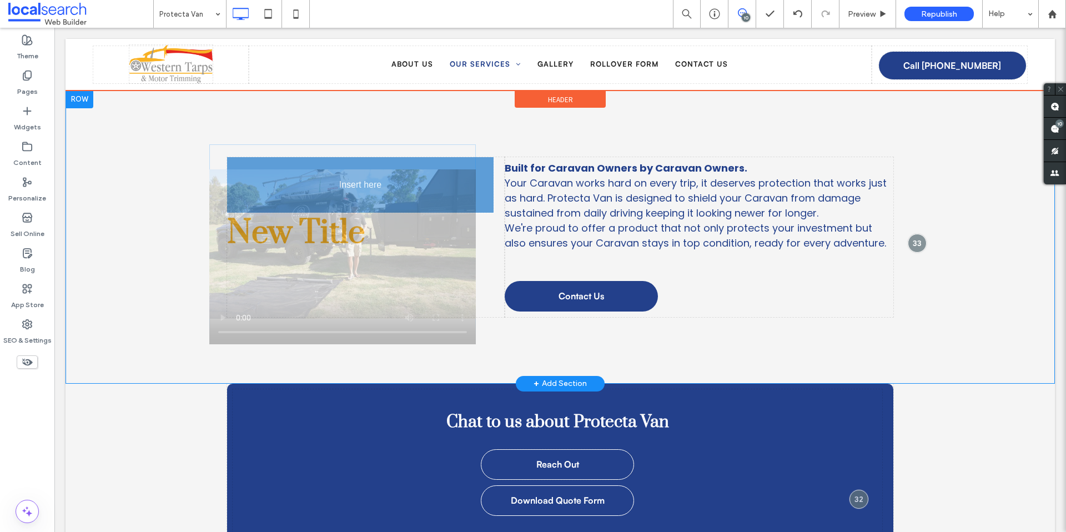
drag, startPoint x: 369, startPoint y: 207, endPoint x: 351, endPoint y: 188, distance: 25.5
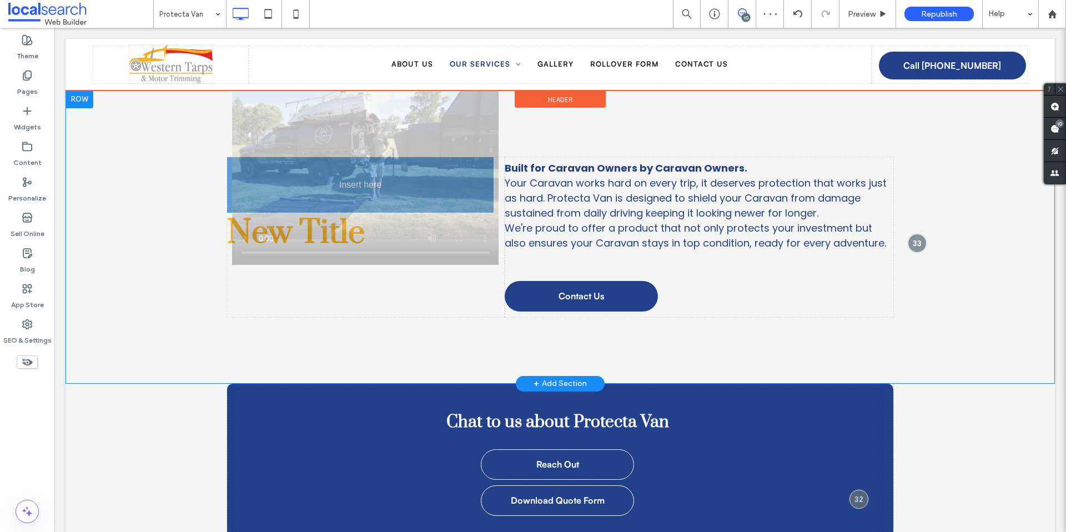
drag, startPoint x: 429, startPoint y: 260, endPoint x: 434, endPoint y: 163, distance: 97.9
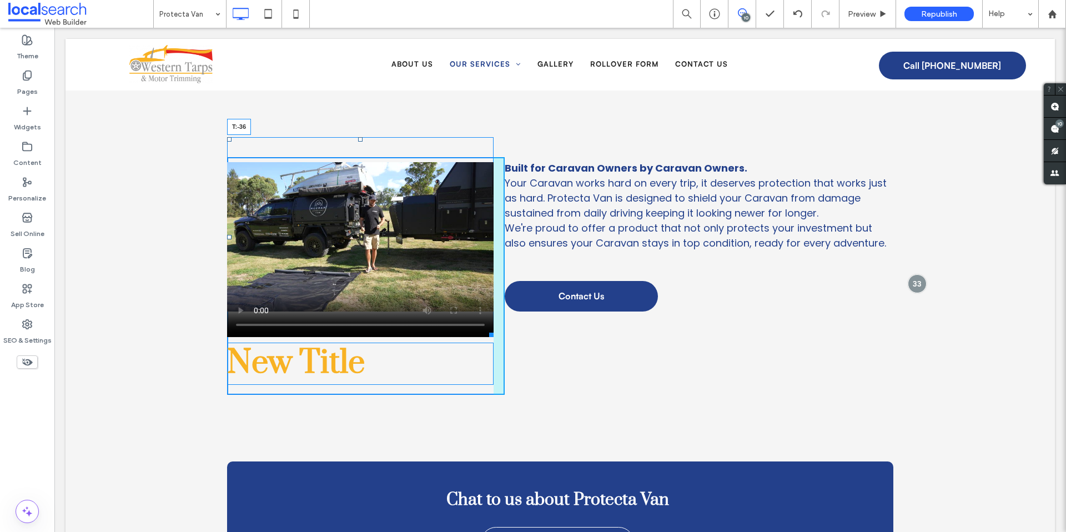
drag, startPoint x: 358, startPoint y: 165, endPoint x: 357, endPoint y: 139, distance: 25.5
click at [358, 139] on div at bounding box center [360, 139] width 4 height 4
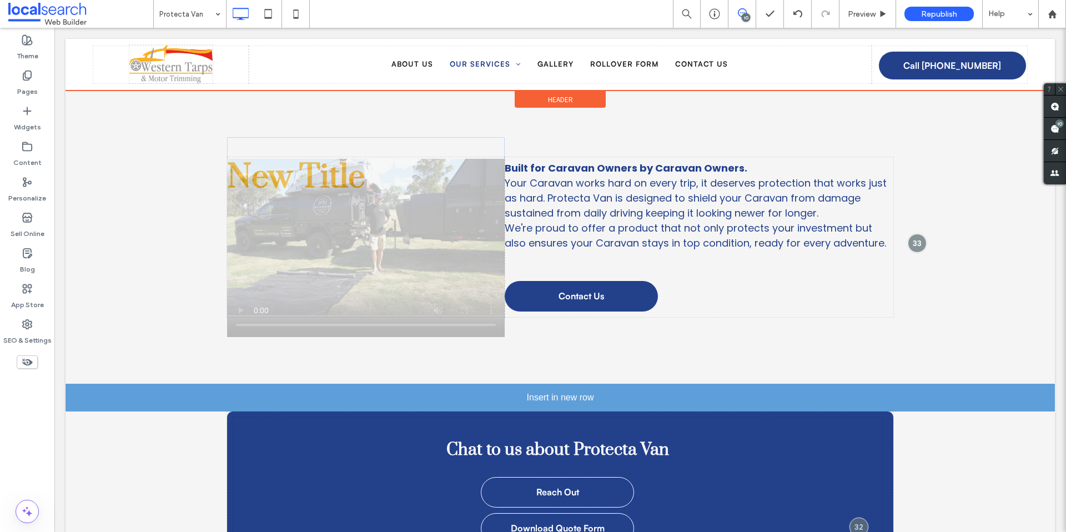
drag, startPoint x: 391, startPoint y: 212, endPoint x: 576, endPoint y: 404, distance: 266.7
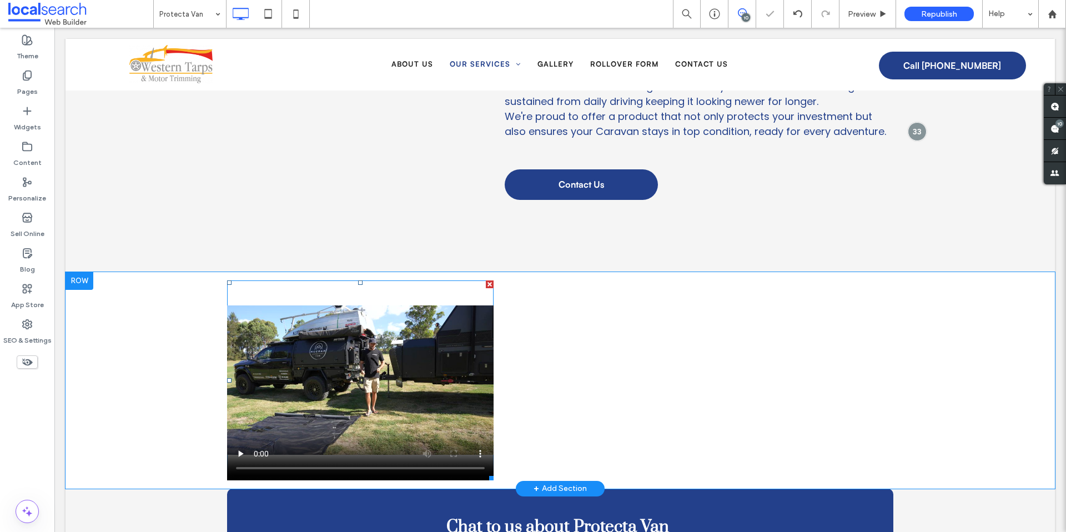
scroll to position [119, 0]
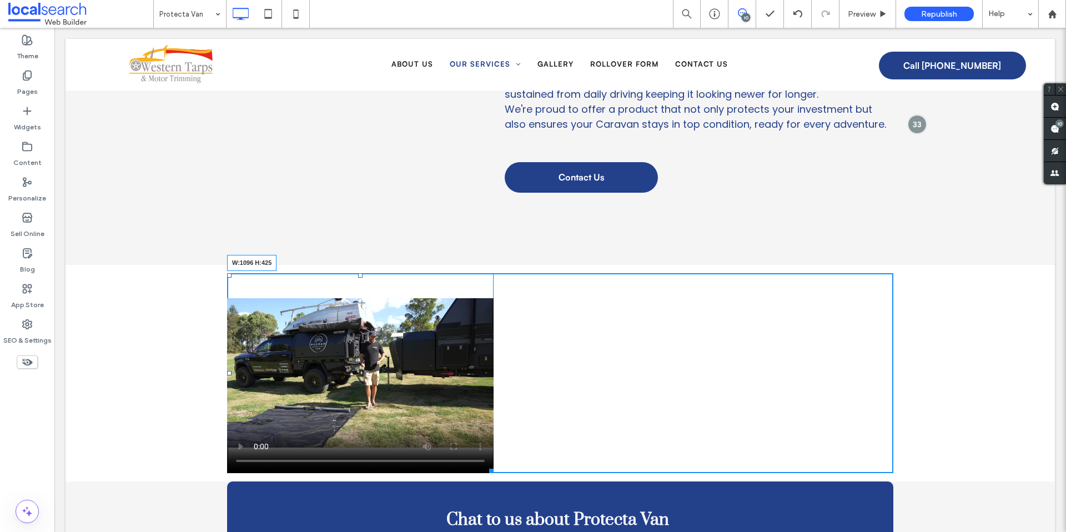
drag, startPoint x: 489, startPoint y: 471, endPoint x: 711, endPoint y: 429, distance: 226.6
click at [494, 473] on div at bounding box center [489, 469] width 8 height 8
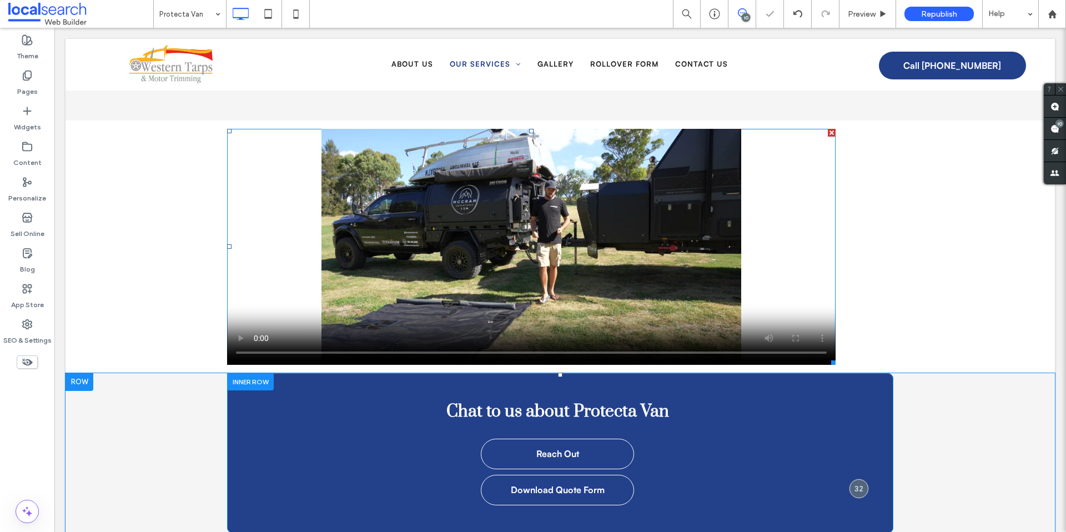
scroll to position [273, 0]
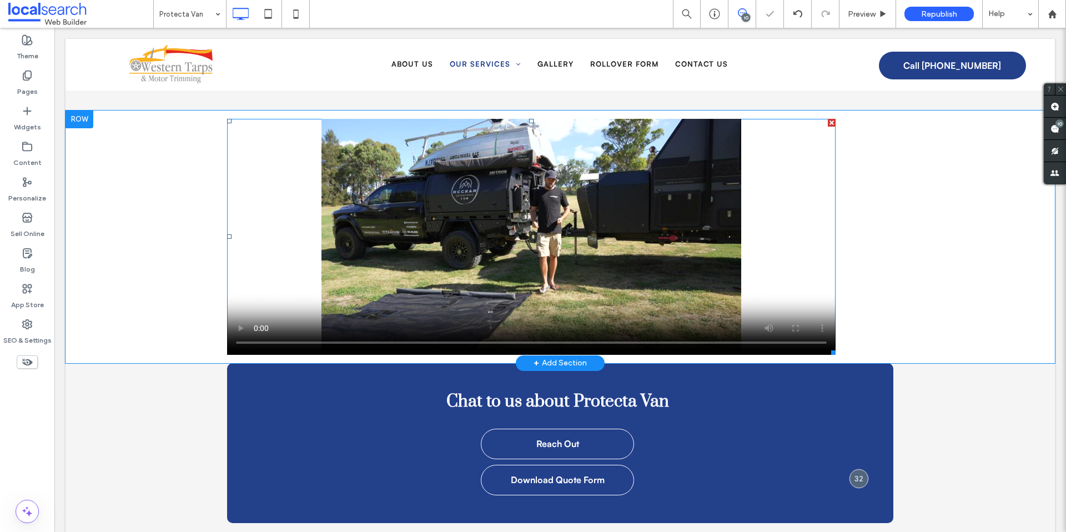
click at [235, 327] on span at bounding box center [531, 237] width 609 height 236
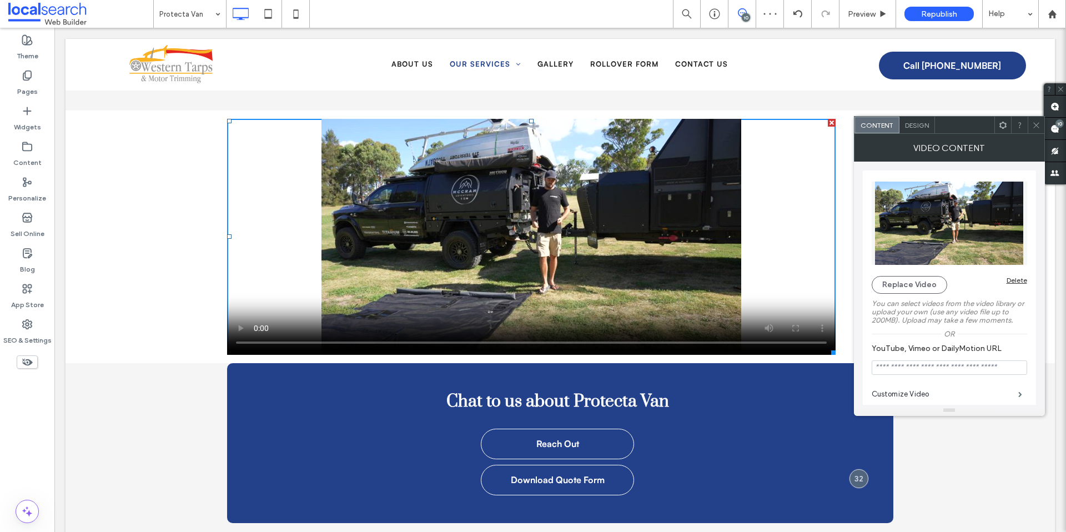
click at [1039, 127] on icon at bounding box center [1036, 125] width 8 height 8
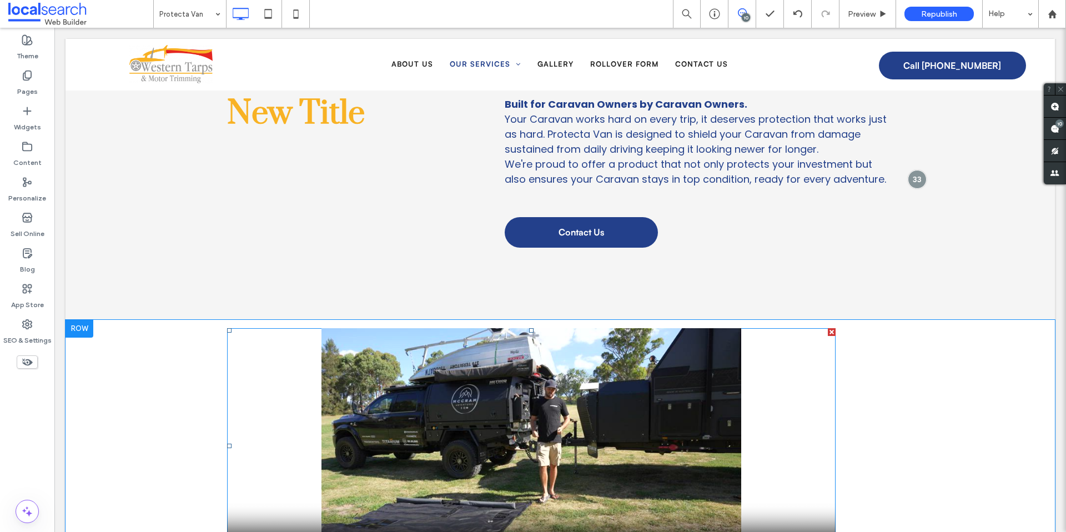
scroll to position [185, 0]
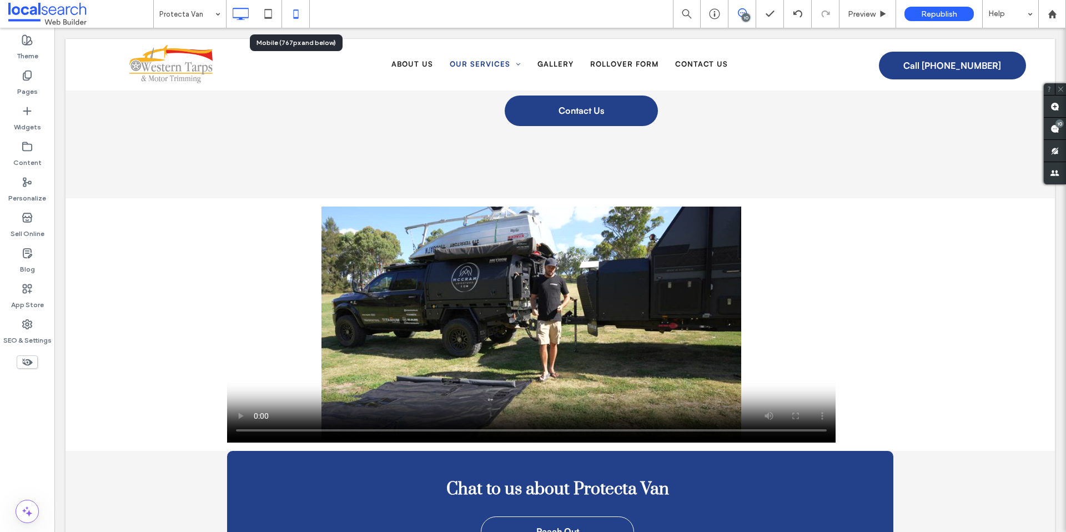
click at [294, 8] on icon at bounding box center [296, 14] width 22 height 22
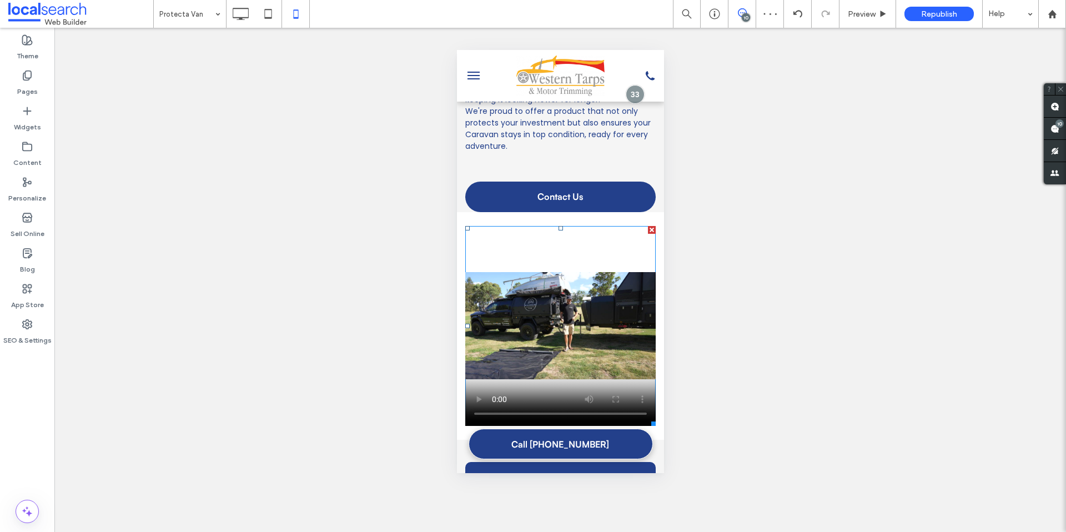
scroll to position [0, 0]
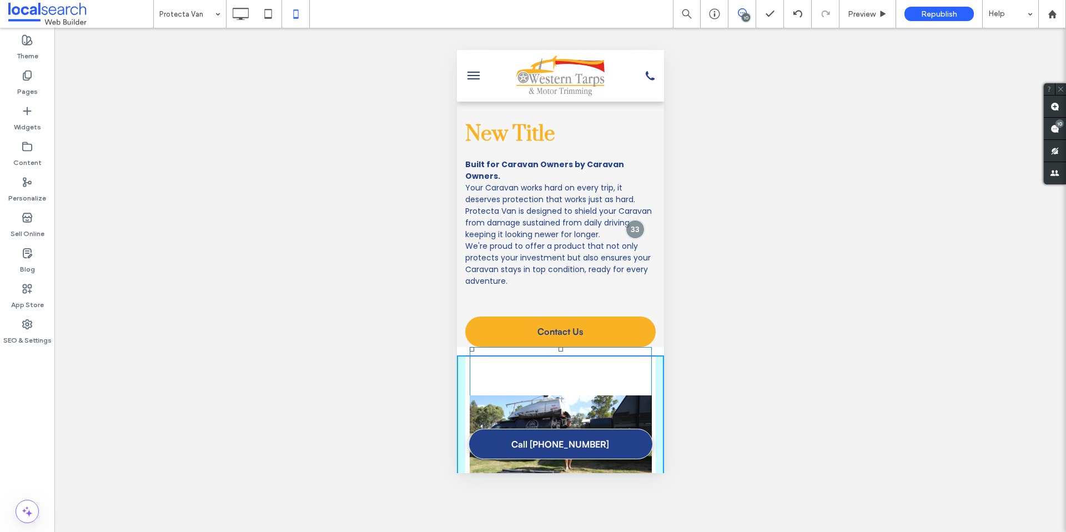
drag, startPoint x: 556, startPoint y: 363, endPoint x: 1029, endPoint y: 399, distance: 473.9
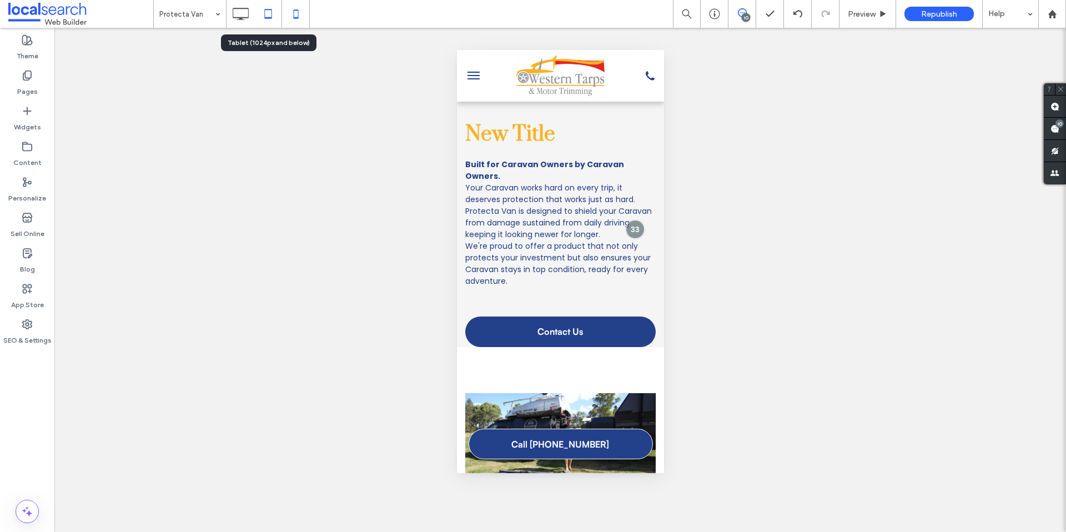
click at [269, 9] on use at bounding box center [267, 13] width 7 height 9
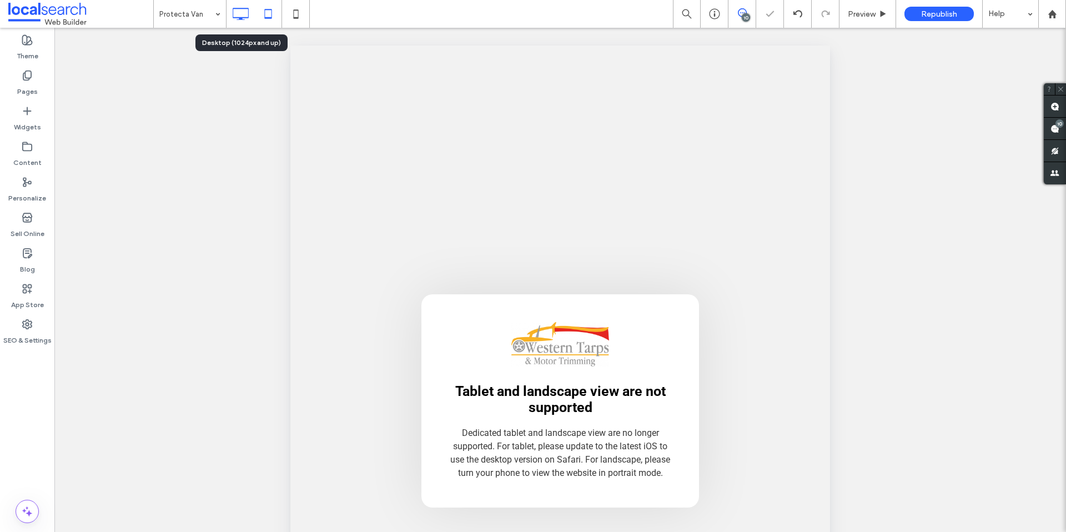
click at [240, 14] on icon at bounding box center [240, 14] width 22 height 22
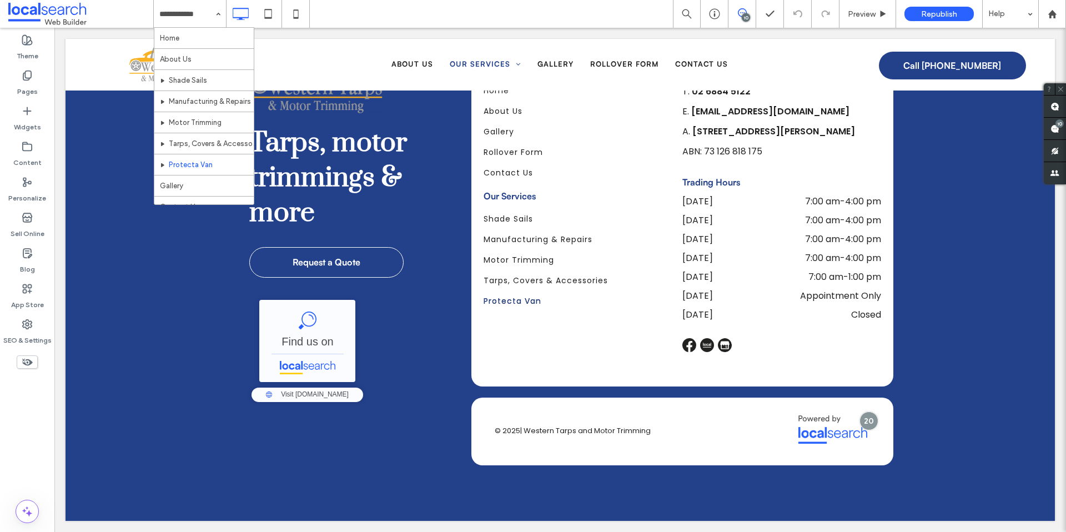
scroll to position [2009, 0]
